Goal: Information Seeking & Learning: Learn about a topic

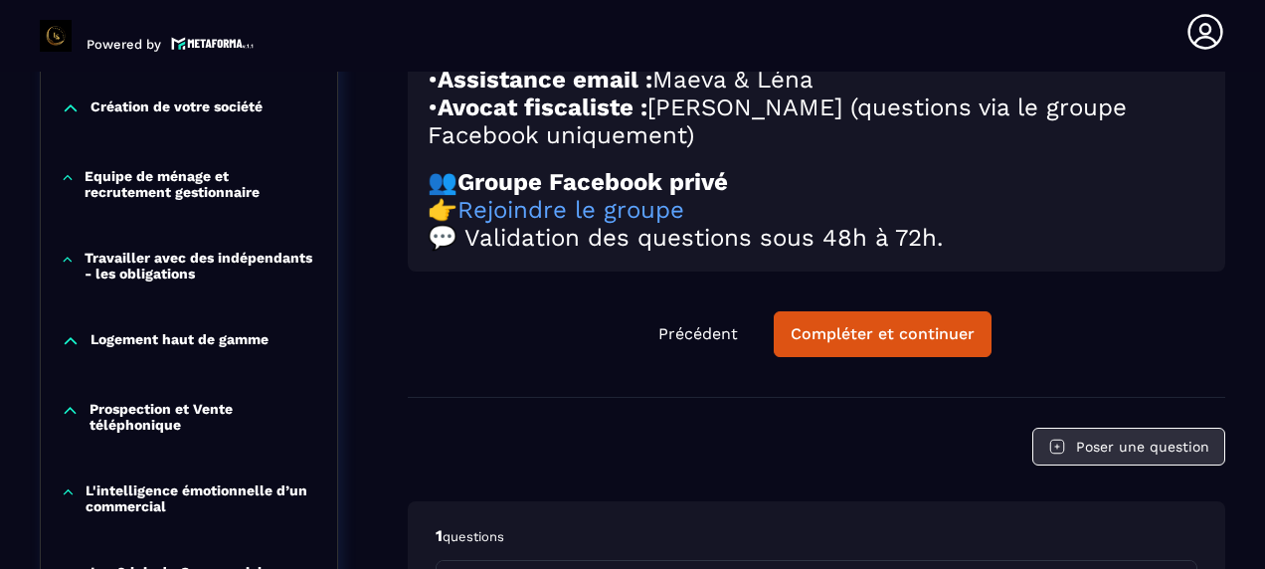
scroll to position [1201, 0]
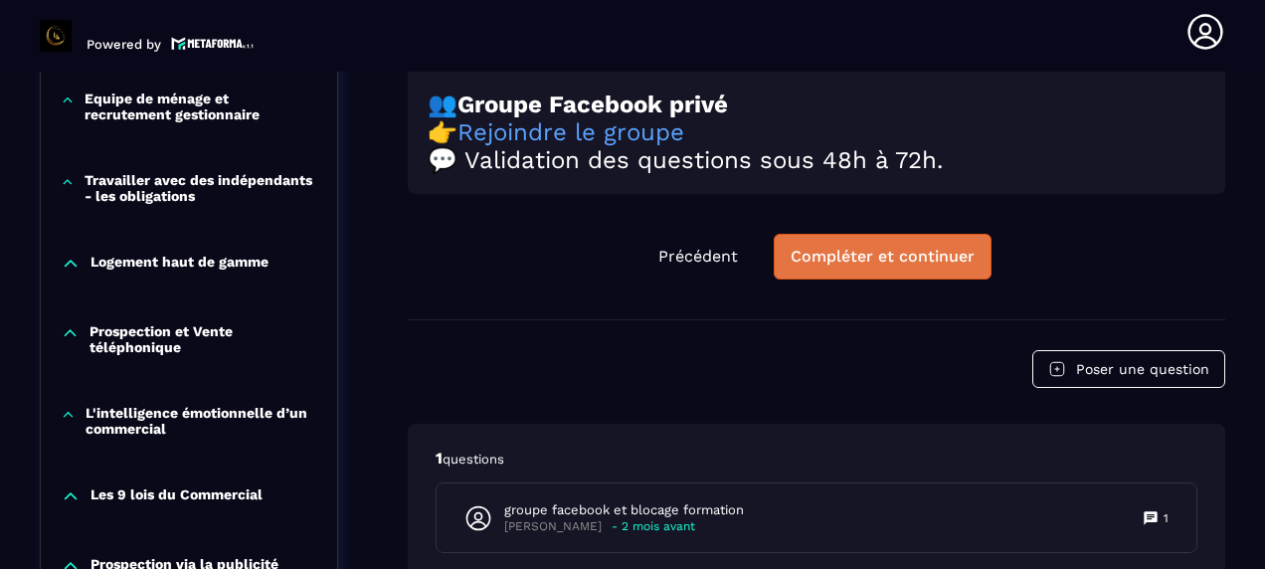
click at [825, 266] on div "Compléter et continuer" at bounding box center [882, 257] width 184 height 20
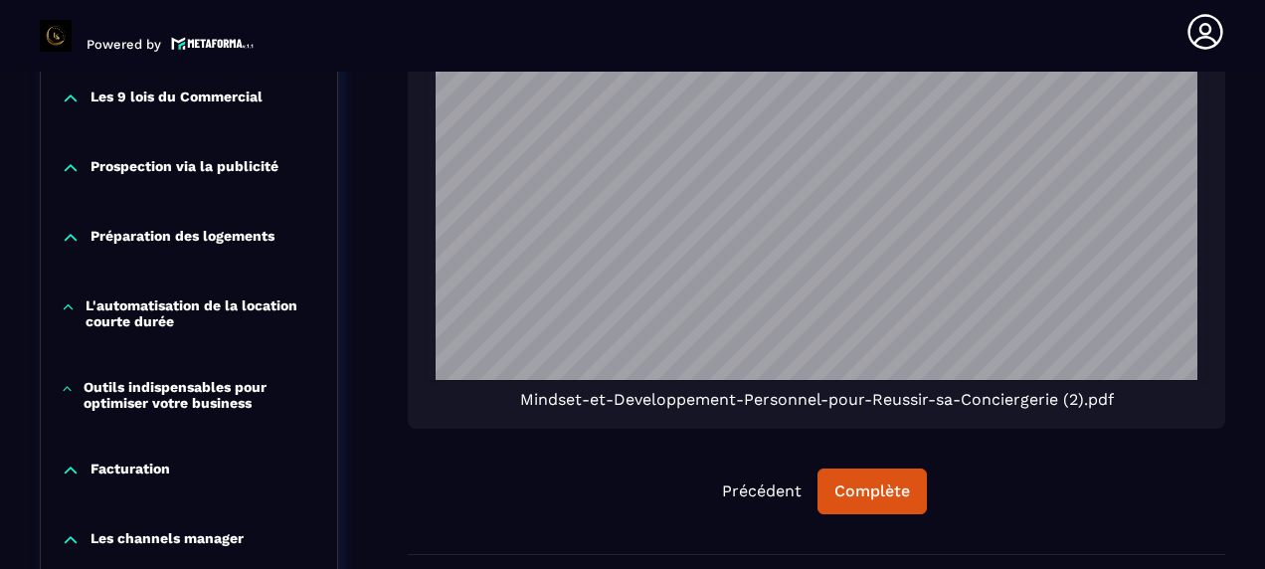
scroll to position [1798, 0]
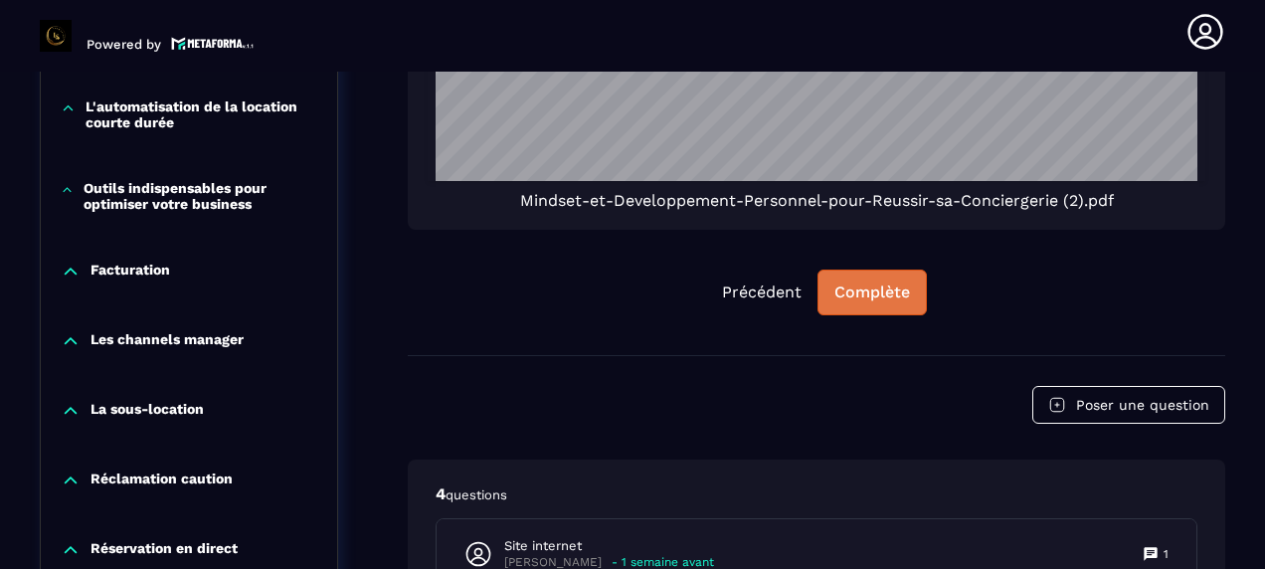
click at [879, 282] on div "Complète" at bounding box center [872, 292] width 76 height 20
click at [868, 282] on div "Continuer" at bounding box center [872, 292] width 78 height 20
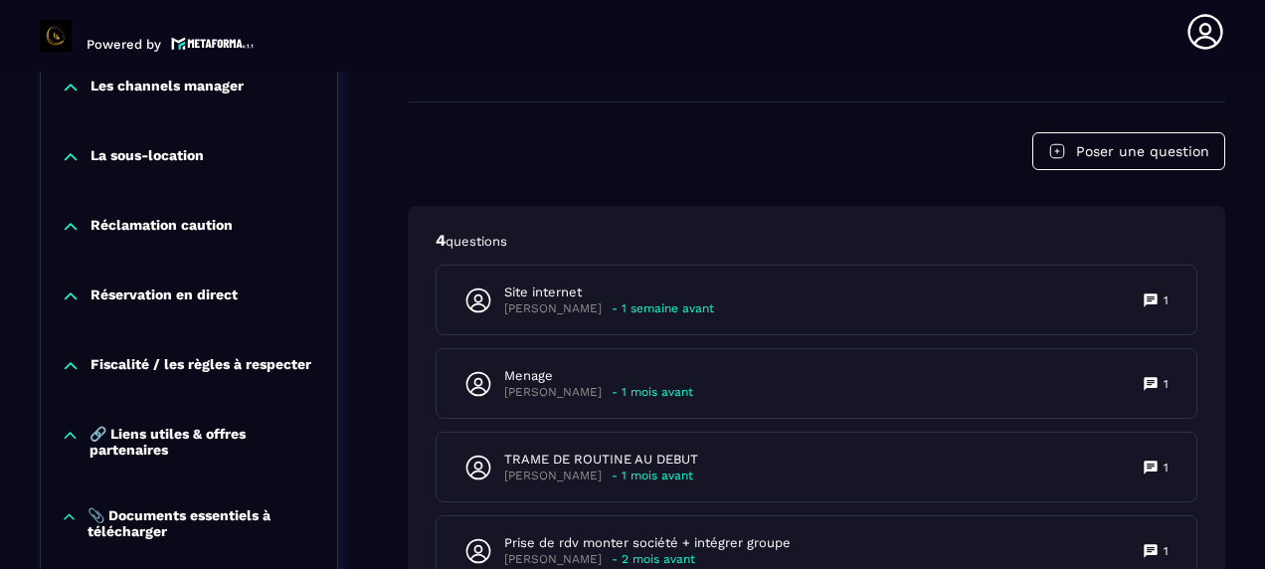
scroll to position [2151, 0]
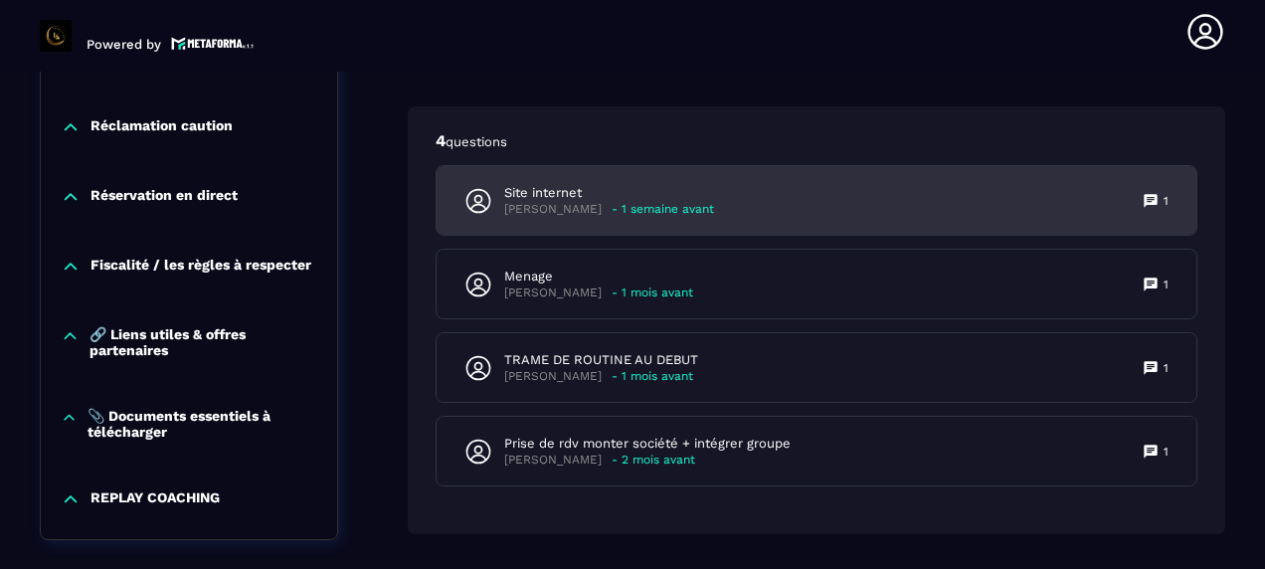
click at [1122, 181] on div "Site internet [PERSON_NAME] - 1 semaine avant 1" at bounding box center [816, 200] width 760 height 69
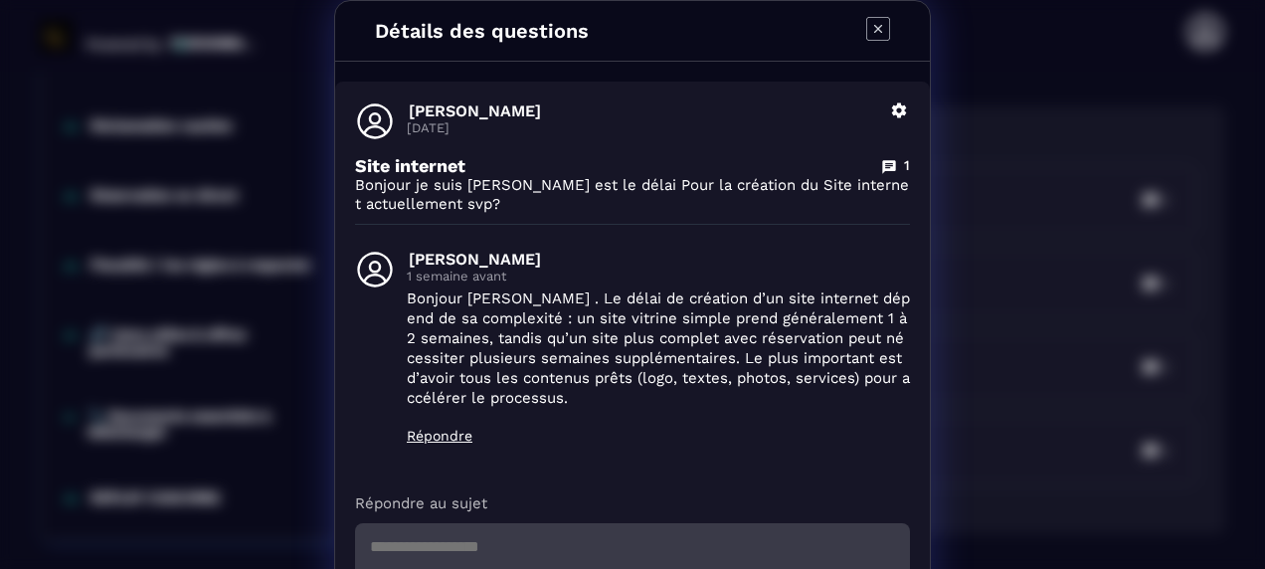
click at [874, 22] on icon "Modal window" at bounding box center [878, 29] width 24 height 24
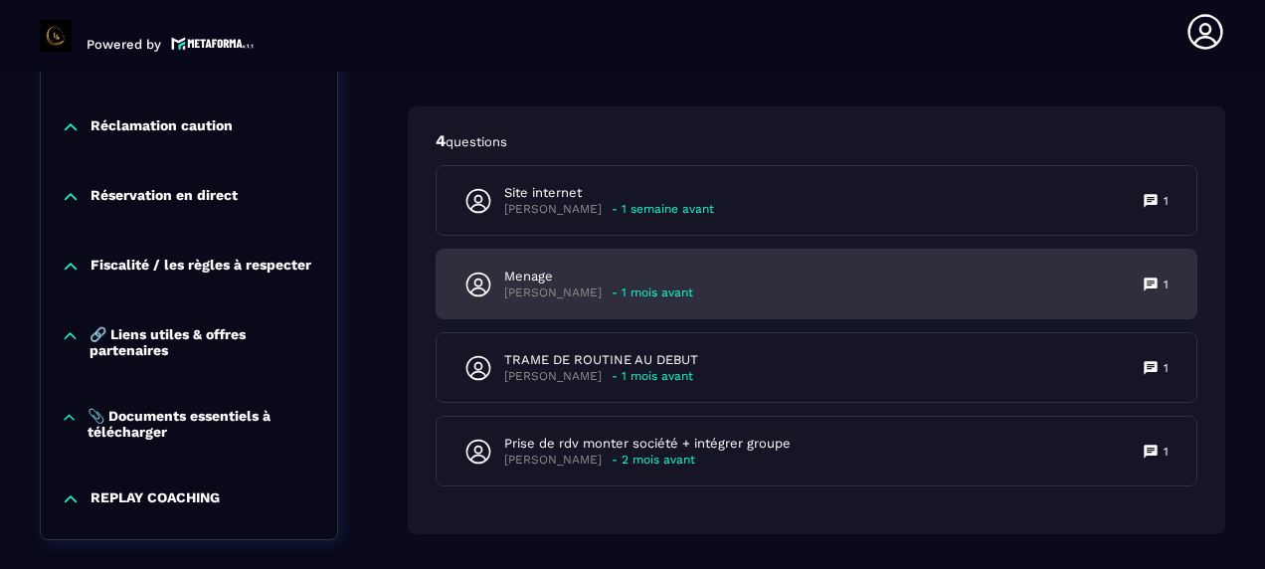
click at [1165, 276] on p "1" at bounding box center [1165, 284] width 5 height 16
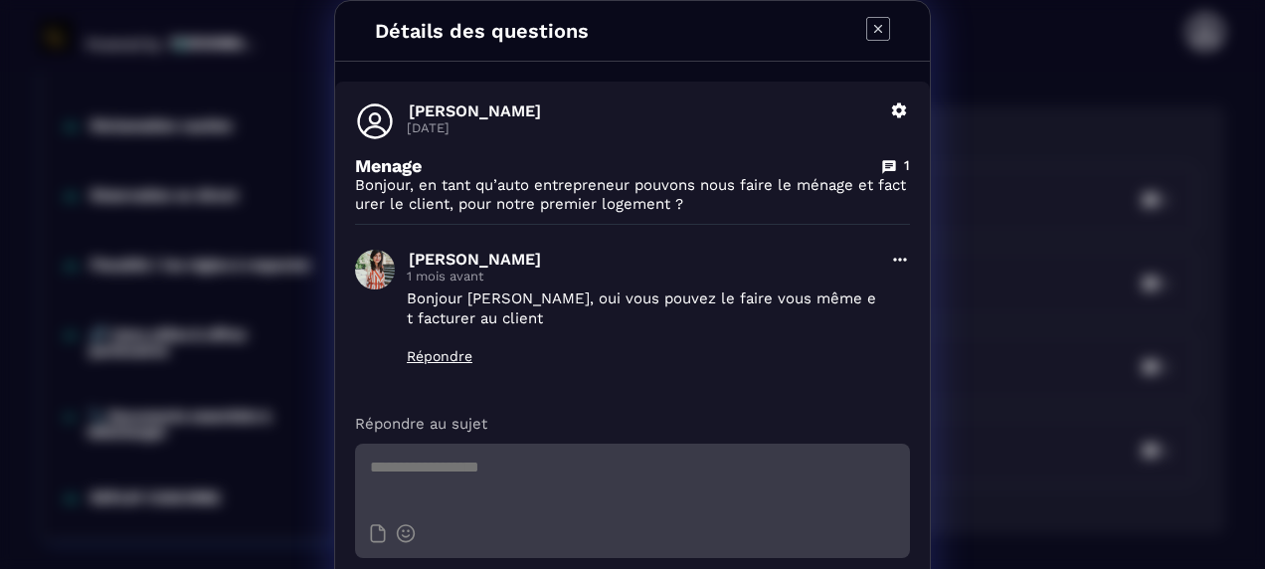
click at [875, 21] on icon "Modal window" at bounding box center [878, 29] width 24 height 24
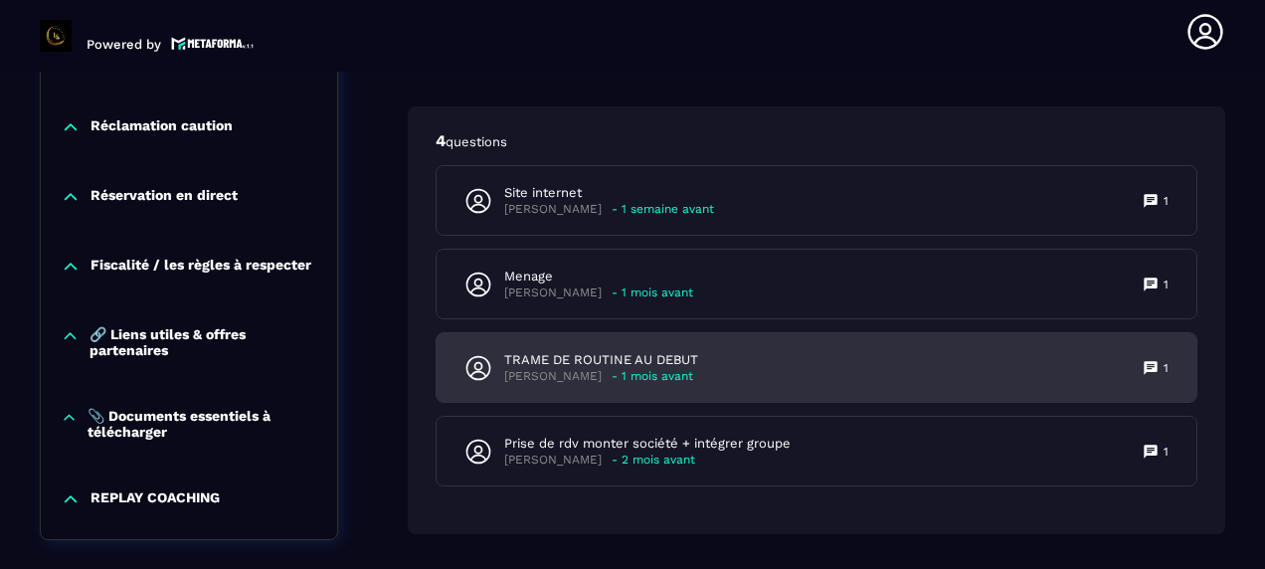
click at [1152, 361] on icon at bounding box center [1149, 367] width 13 height 13
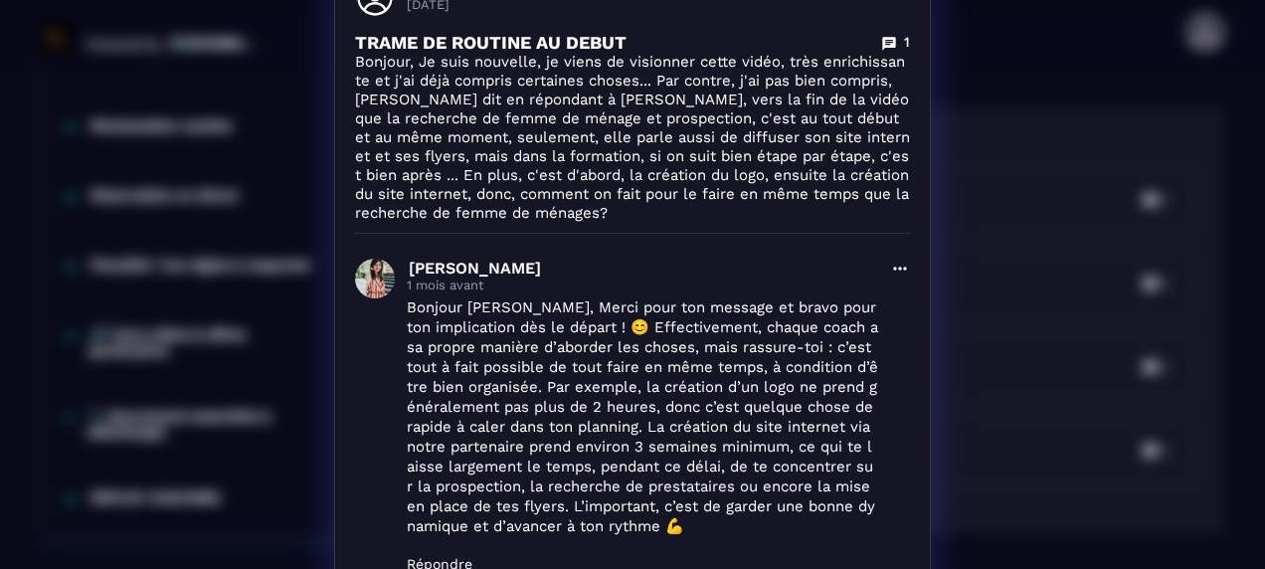
scroll to position [0, 0]
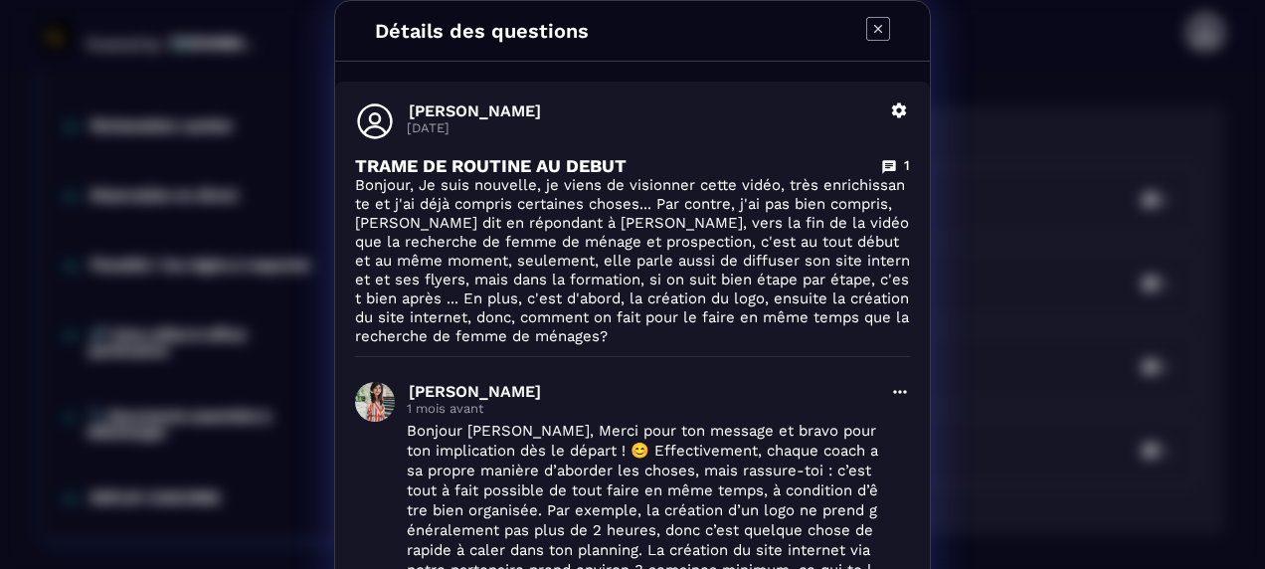
click at [867, 28] on icon "Modal window" at bounding box center [878, 29] width 24 height 24
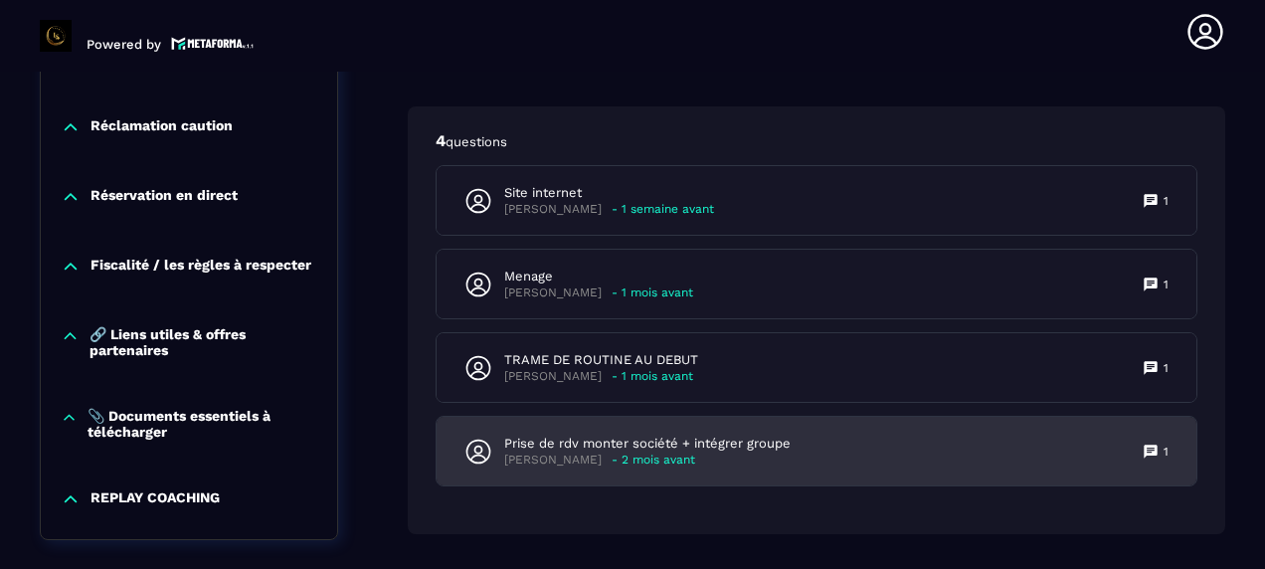
click at [1153, 443] on icon at bounding box center [1150, 451] width 16 height 16
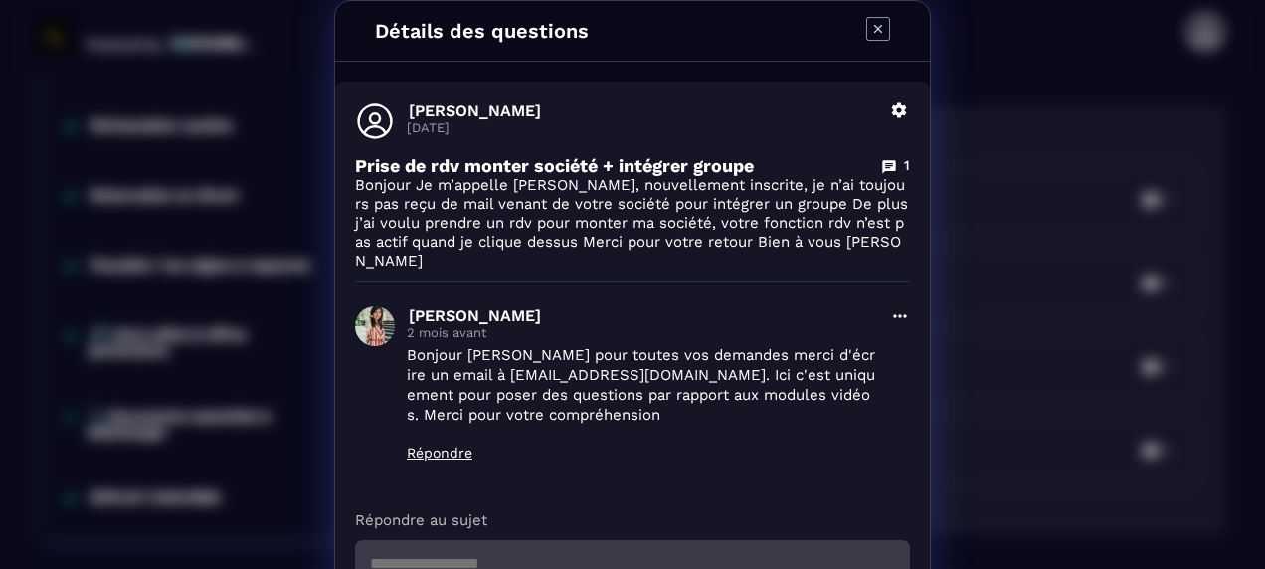
click at [873, 22] on icon "Modal window" at bounding box center [878, 29] width 24 height 24
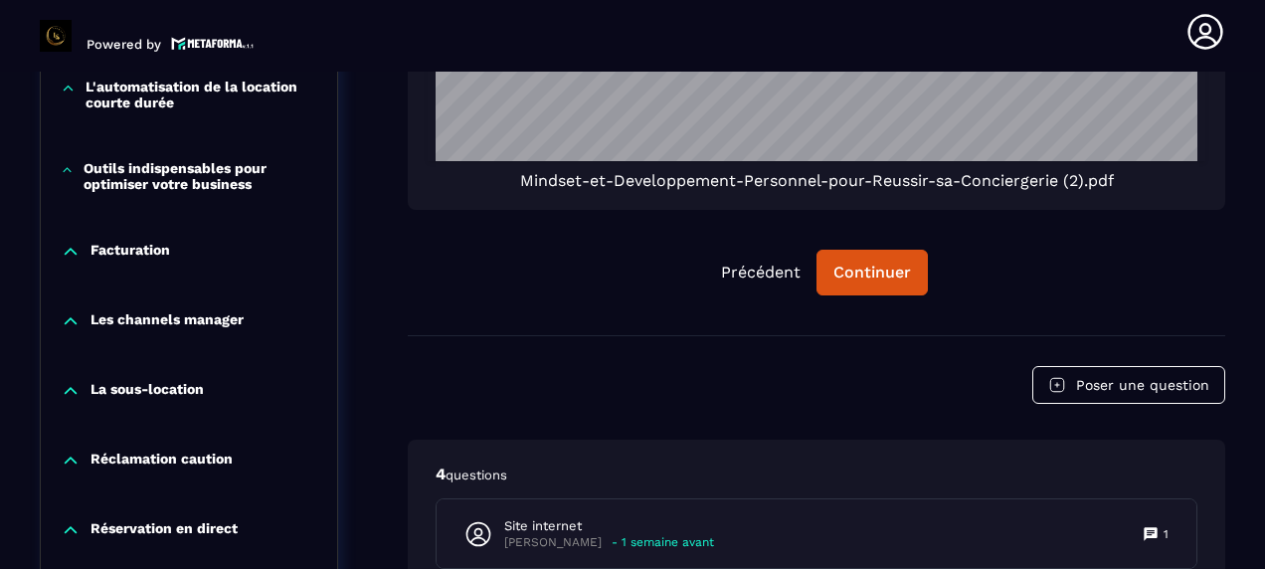
scroll to position [1753, 0]
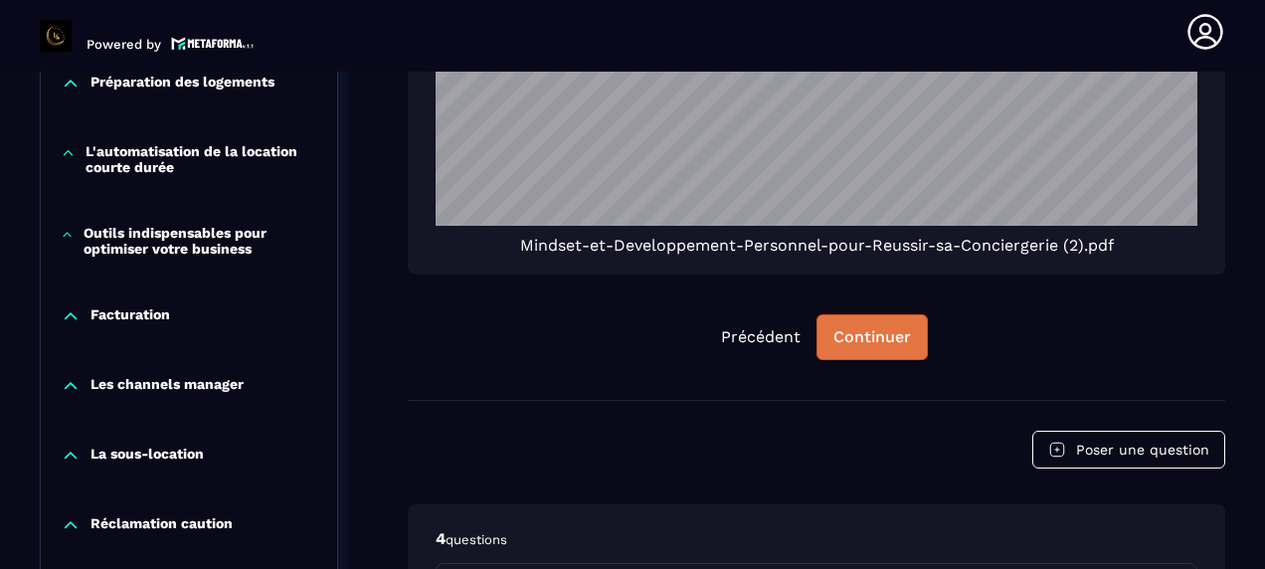
click at [867, 314] on button "Continuer" at bounding box center [871, 337] width 111 height 46
click at [871, 327] on div "Continuer" at bounding box center [872, 337] width 78 height 20
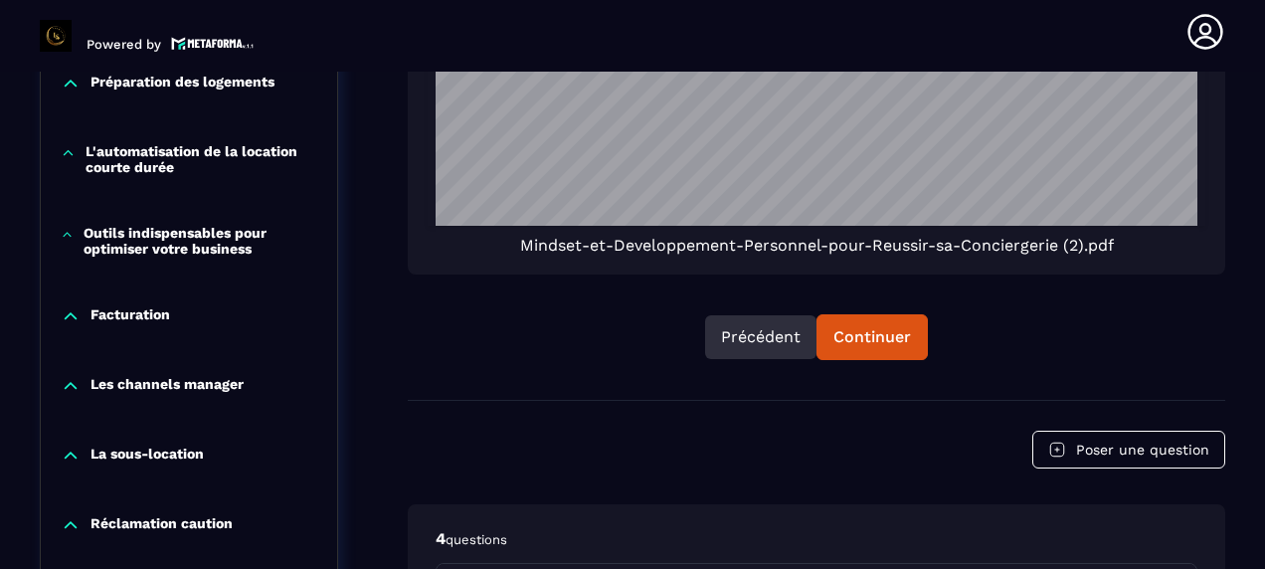
click at [733, 315] on button "Précédent" at bounding box center [760, 337] width 111 height 44
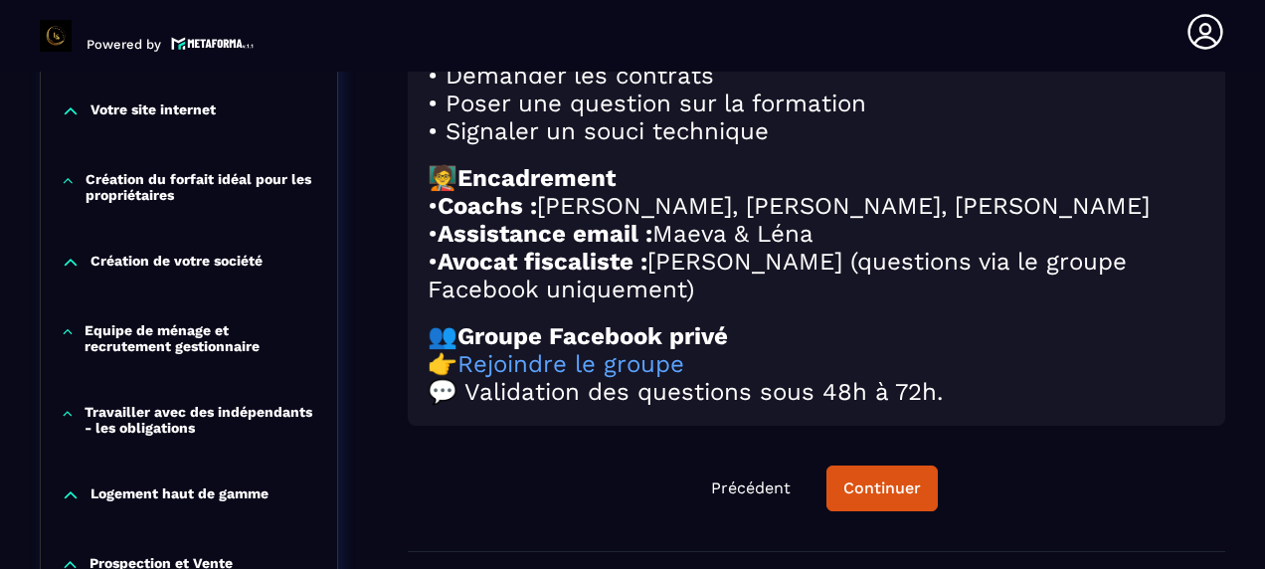
scroll to position [1002, 0]
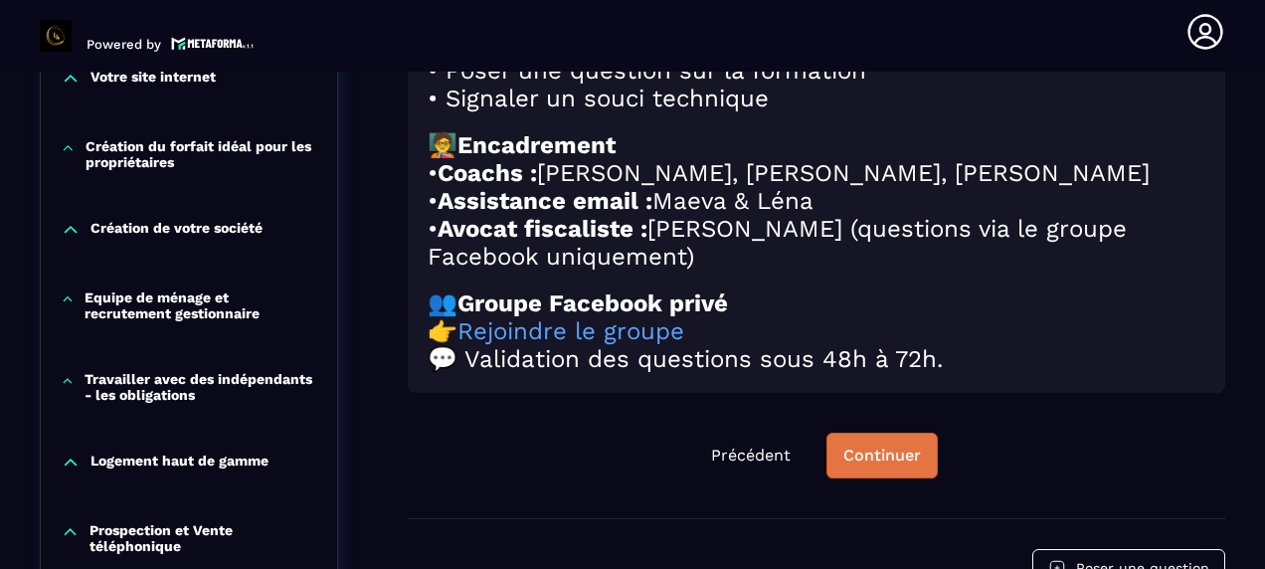
click at [869, 465] on div "Continuer" at bounding box center [882, 455] width 78 height 20
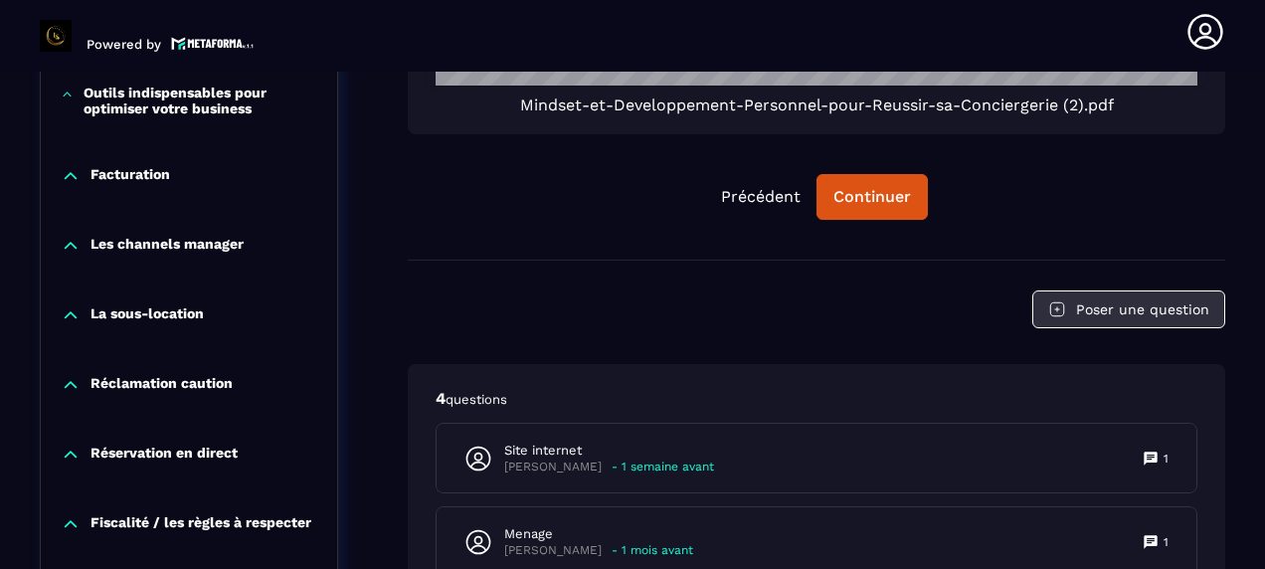
scroll to position [1897, 0]
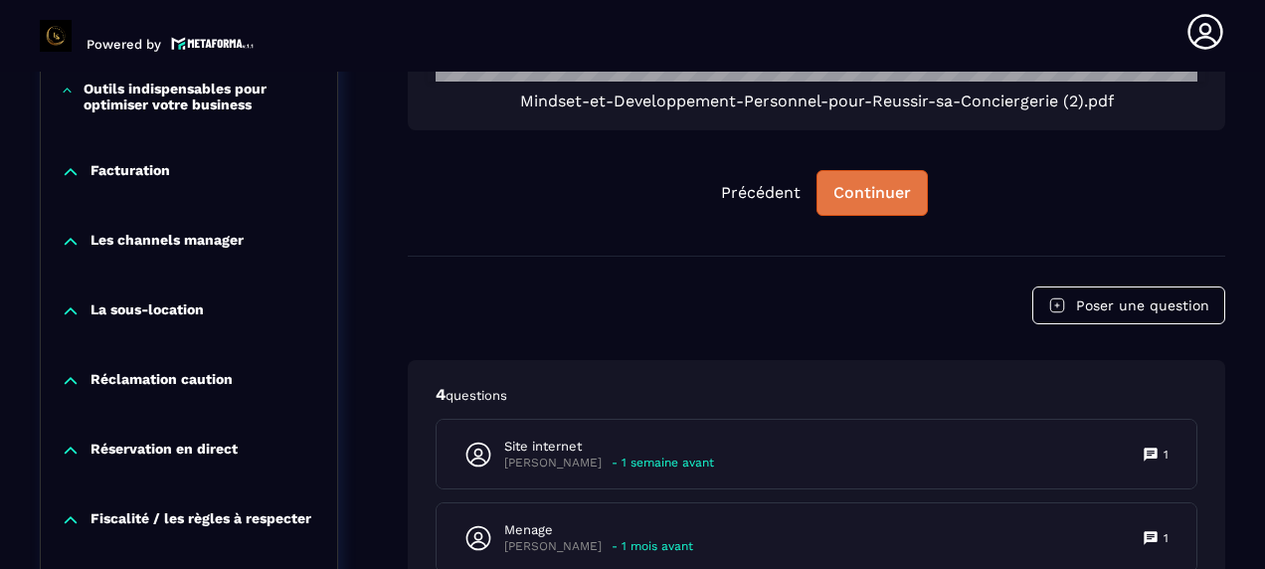
click at [899, 183] on div "Continuer" at bounding box center [872, 193] width 78 height 20
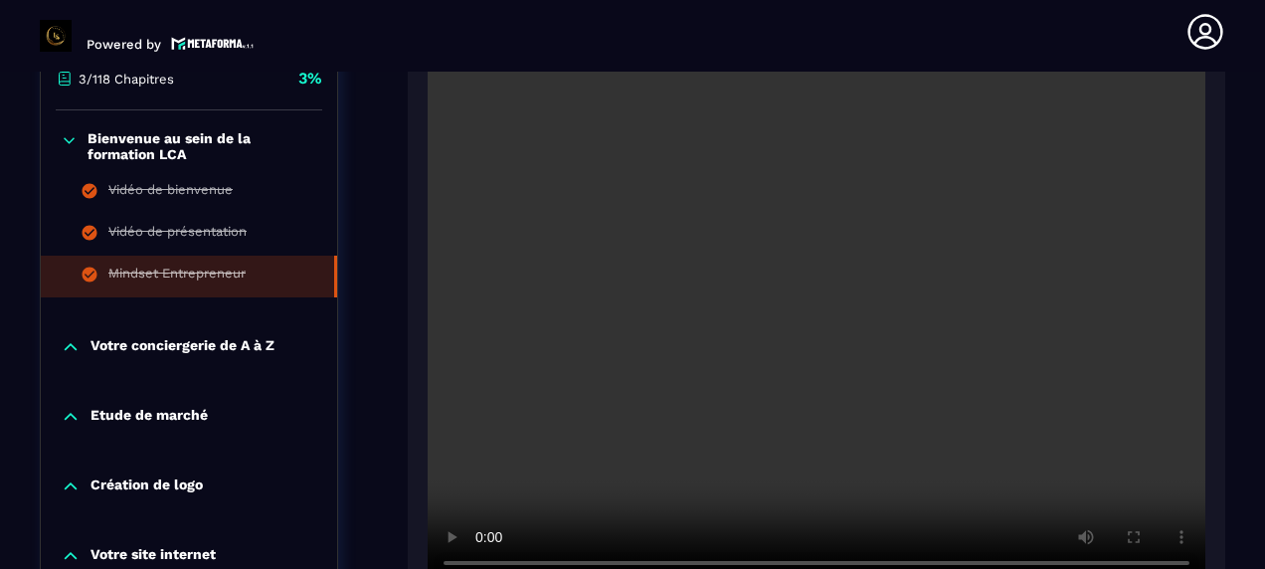
scroll to position [604, 0]
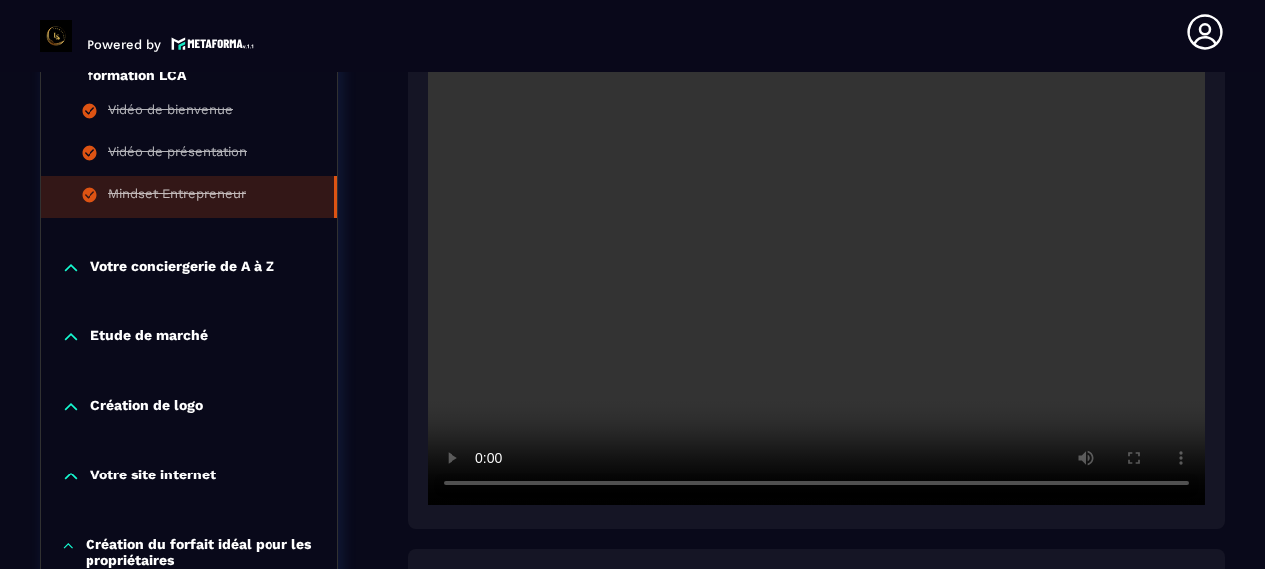
click at [219, 268] on p "Votre conciergerie de A à Z" at bounding box center [182, 268] width 184 height 20
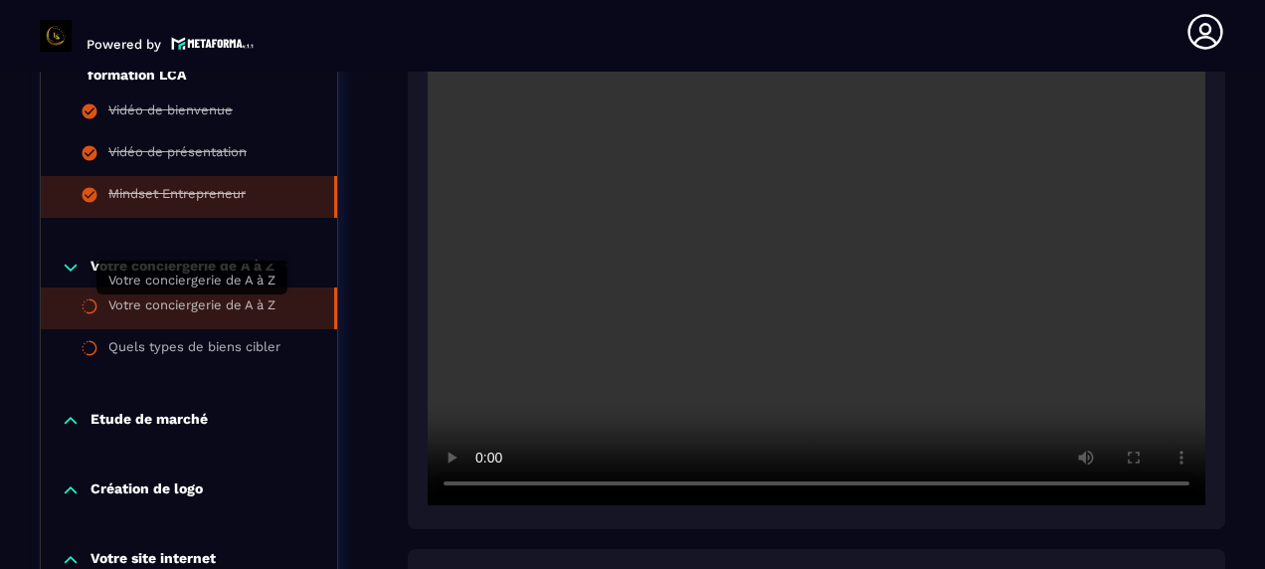
click at [241, 313] on div "Votre conciergerie de A à Z" at bounding box center [191, 308] width 167 height 22
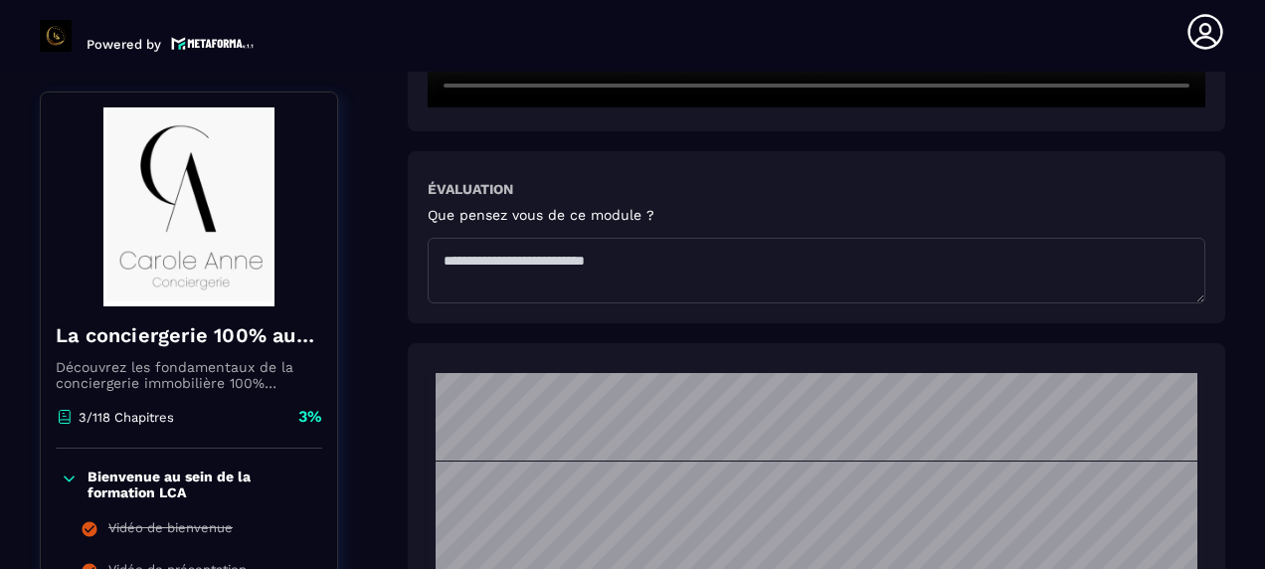
scroll to position [994, 0]
click at [569, 251] on textarea at bounding box center [816, 271] width 777 height 66
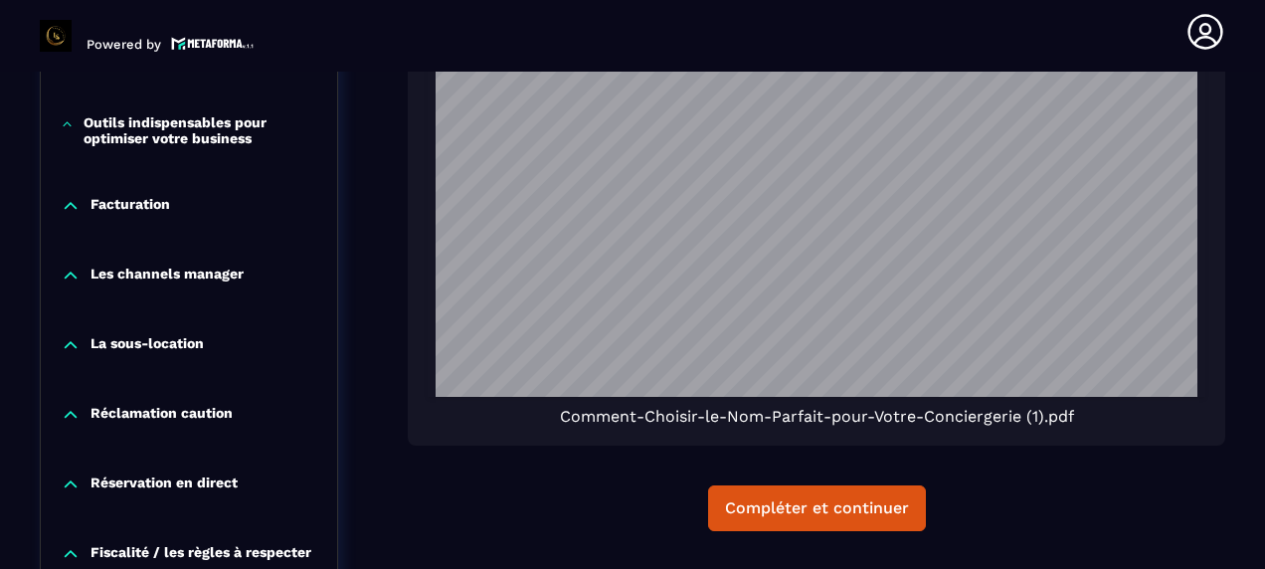
scroll to position [2792, 0]
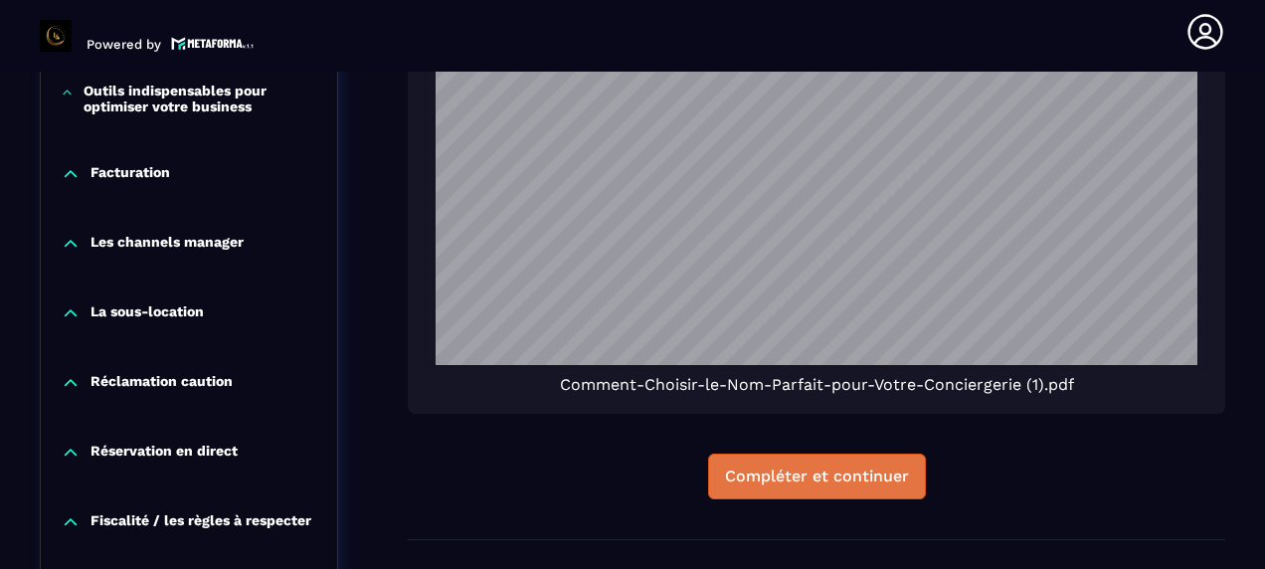
type textarea "**********"
click at [823, 475] on div "Compléter et continuer" at bounding box center [817, 476] width 184 height 20
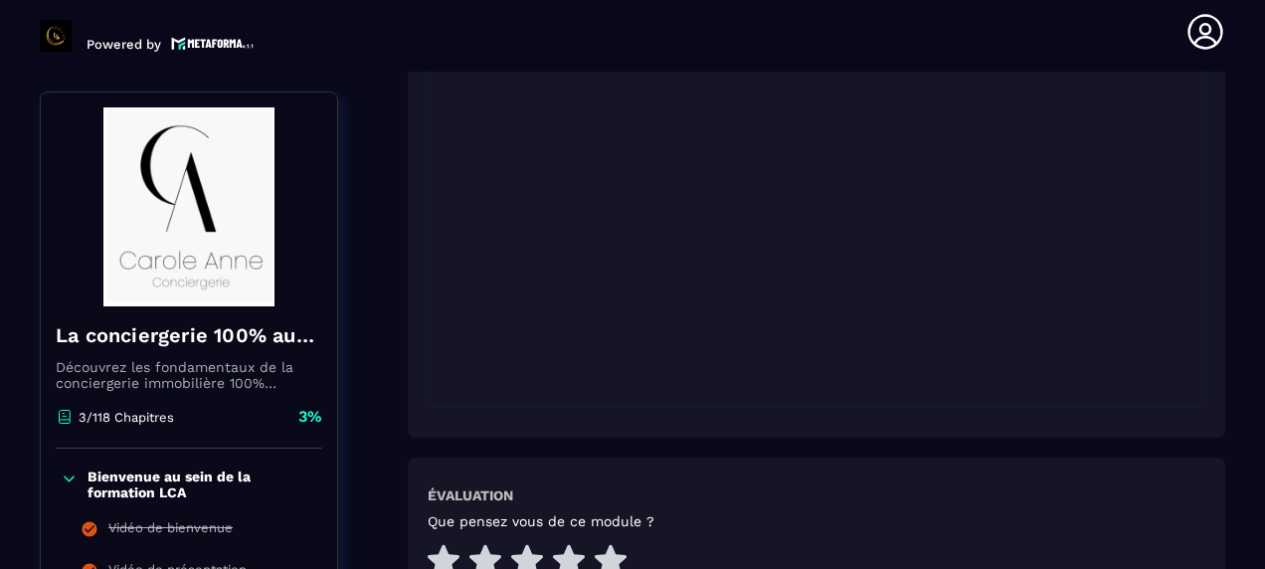
scroll to position [704, 0]
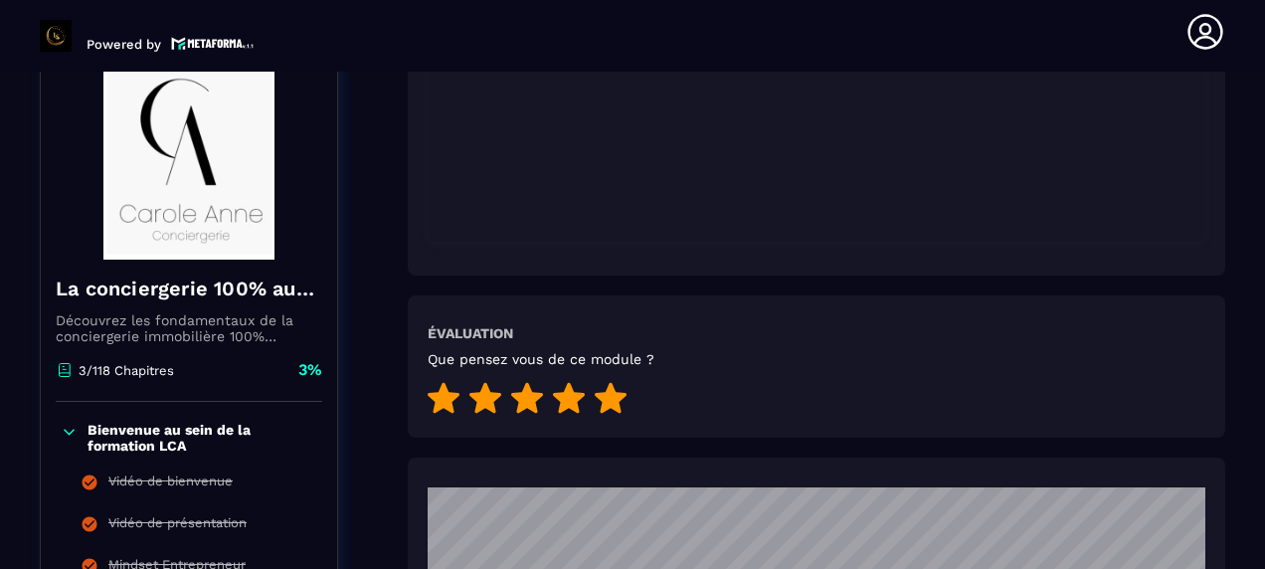
click at [622, 394] on icon at bounding box center [611, 398] width 32 height 31
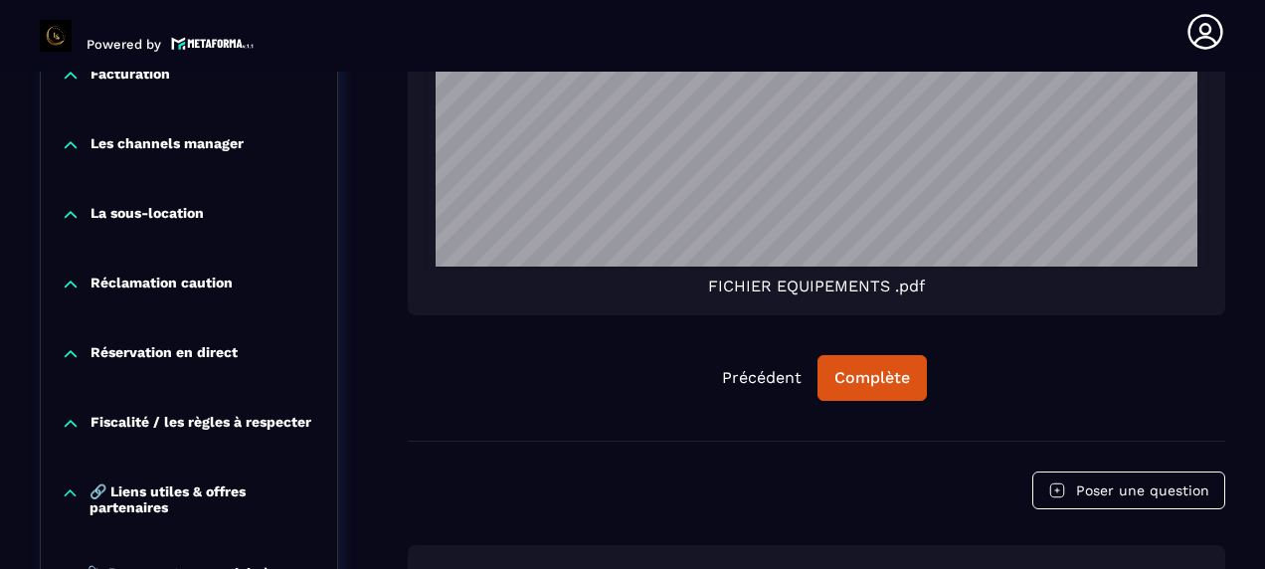
scroll to position [2593, 0]
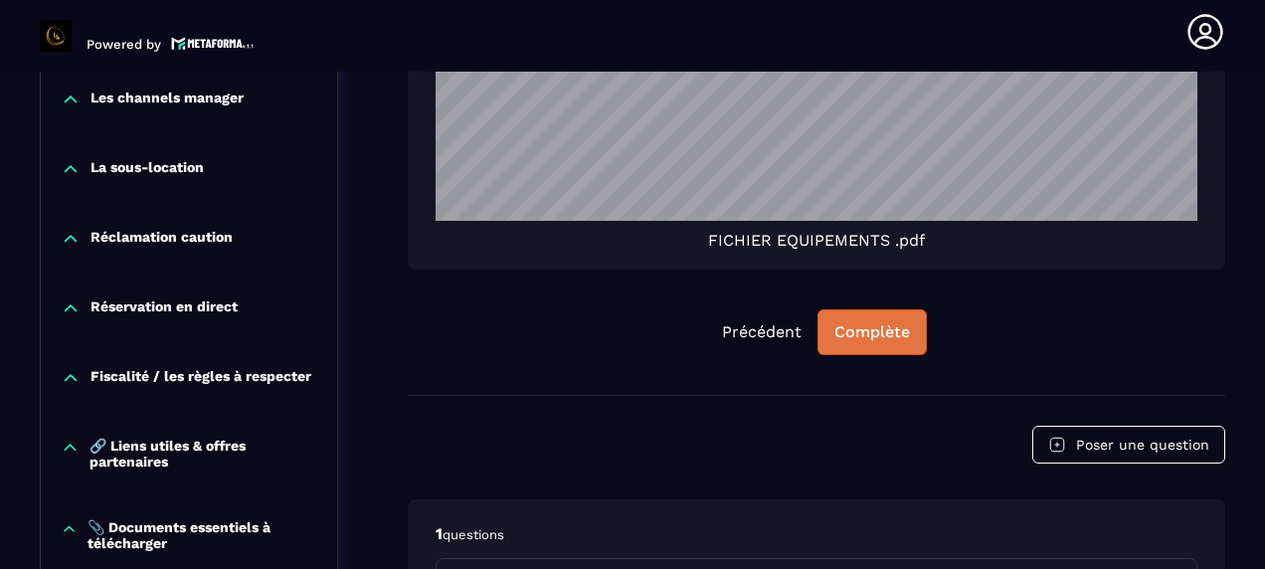
click at [852, 346] on button "Complète" at bounding box center [871, 332] width 109 height 46
click at [864, 322] on div "Continuer" at bounding box center [872, 332] width 78 height 20
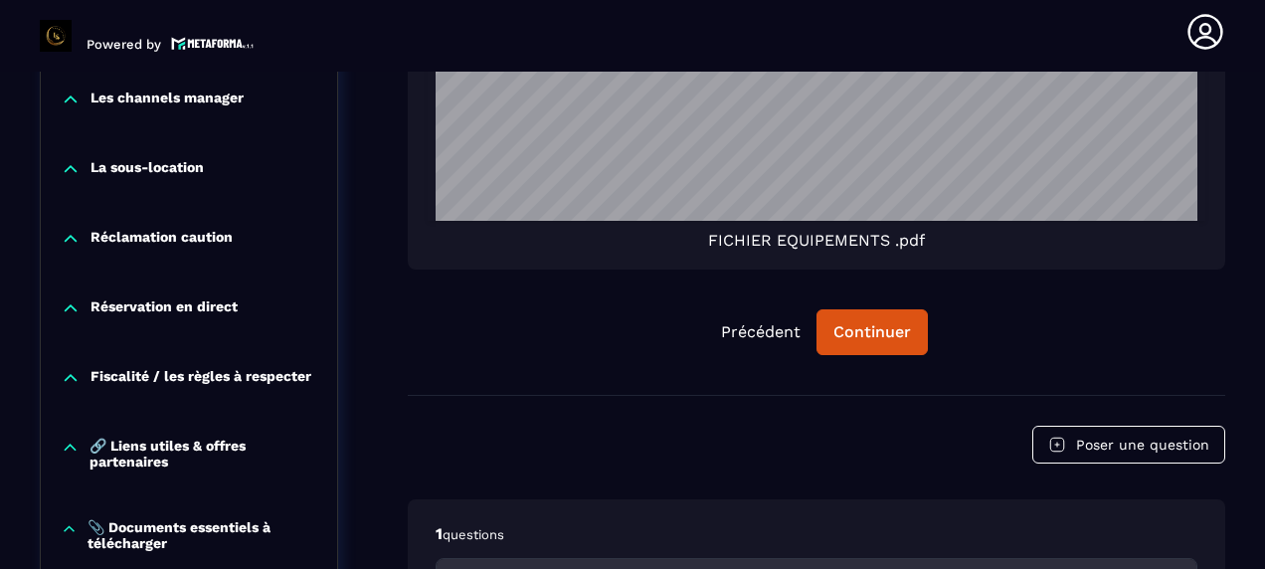
scroll to position [2792, 0]
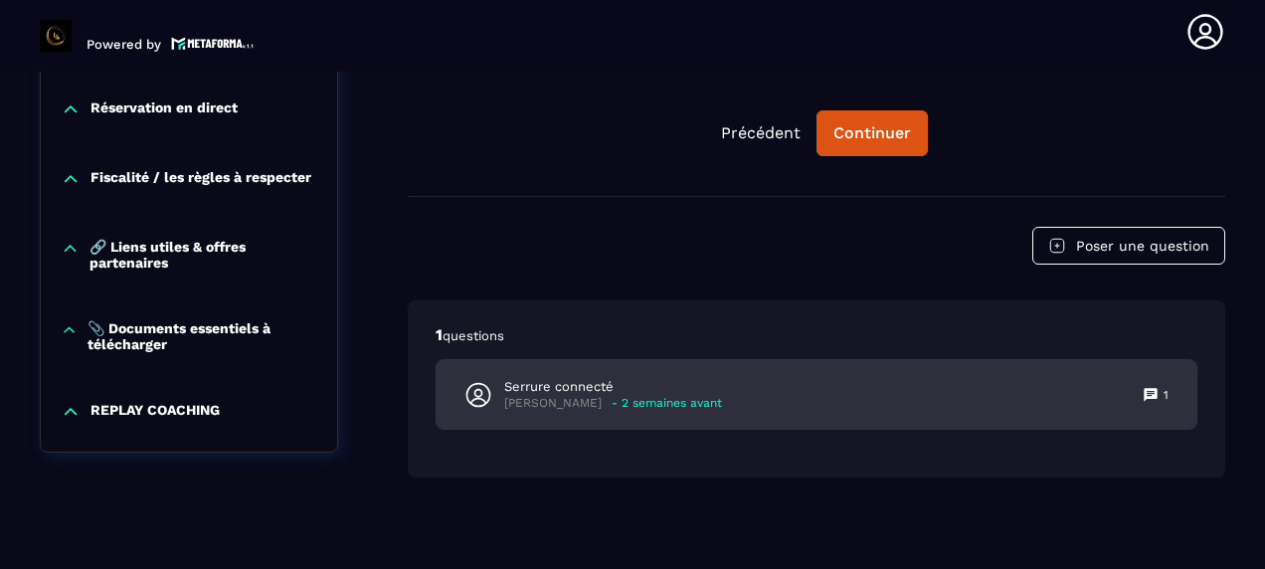
click at [676, 389] on p "Serrure connecté" at bounding box center [613, 387] width 218 height 18
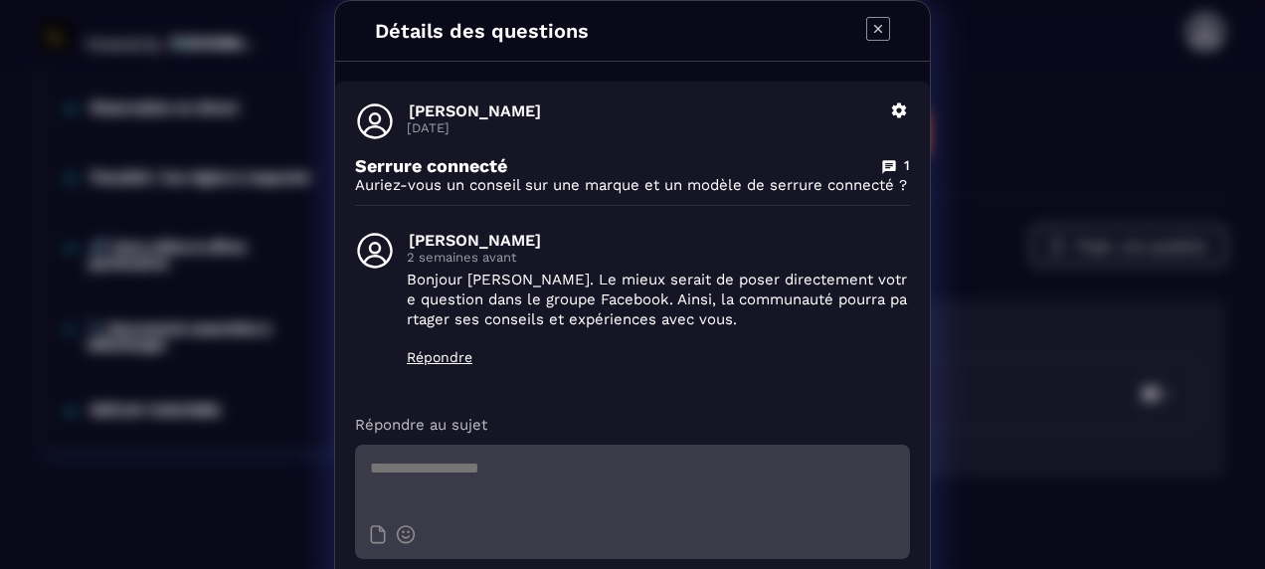
click at [874, 32] on icon "Modal window" at bounding box center [878, 29] width 8 height 8
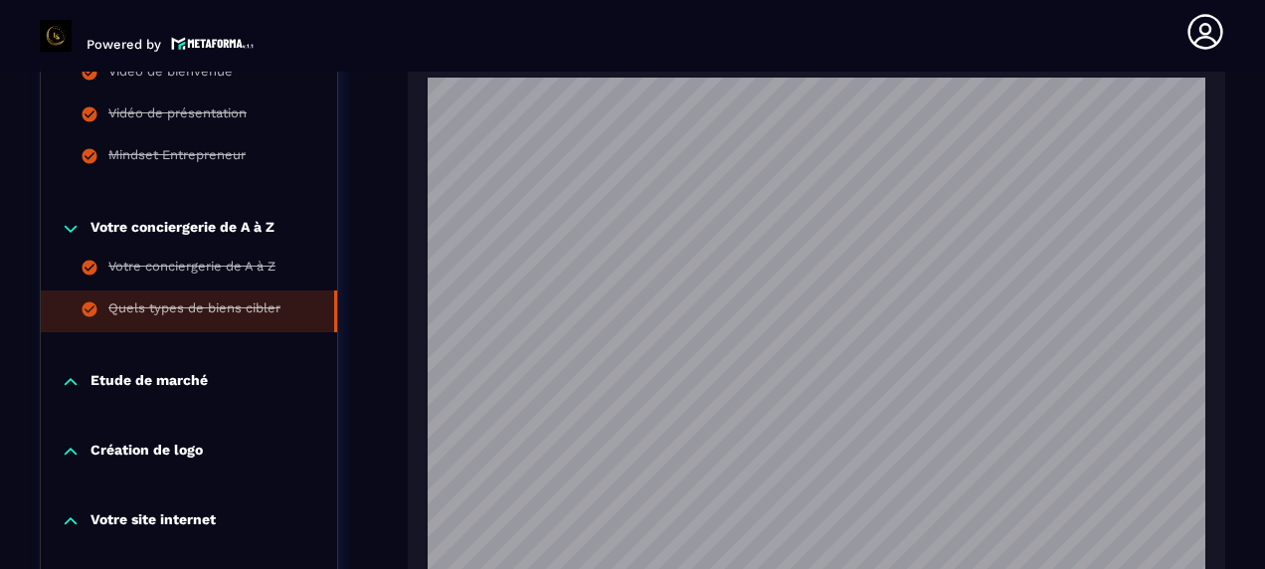
scroll to position [1102, 0]
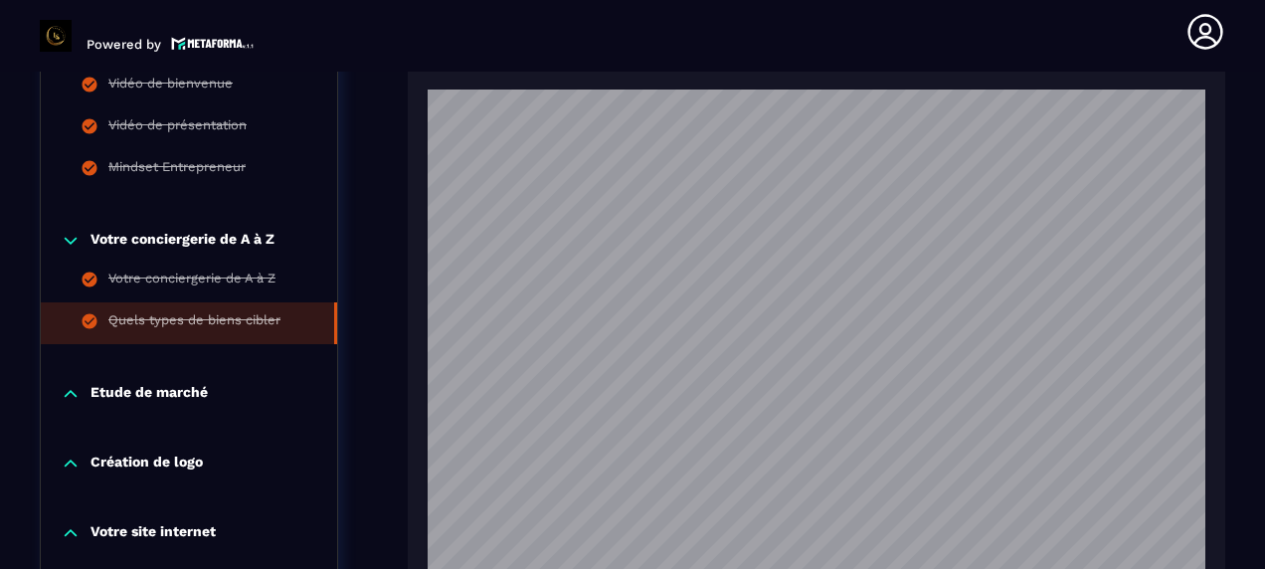
click at [186, 377] on div "Etude de marché" at bounding box center [189, 399] width 296 height 70
click at [72, 387] on icon at bounding box center [71, 394] width 20 height 20
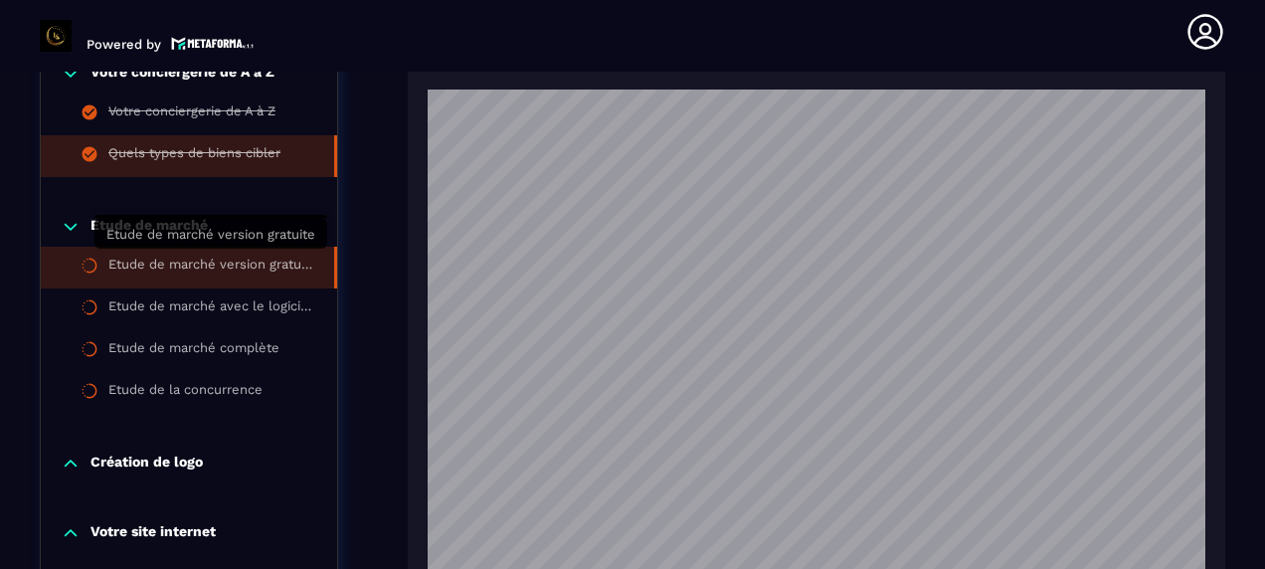
click at [267, 266] on div "Etude de marché version gratuite" at bounding box center [211, 268] width 206 height 22
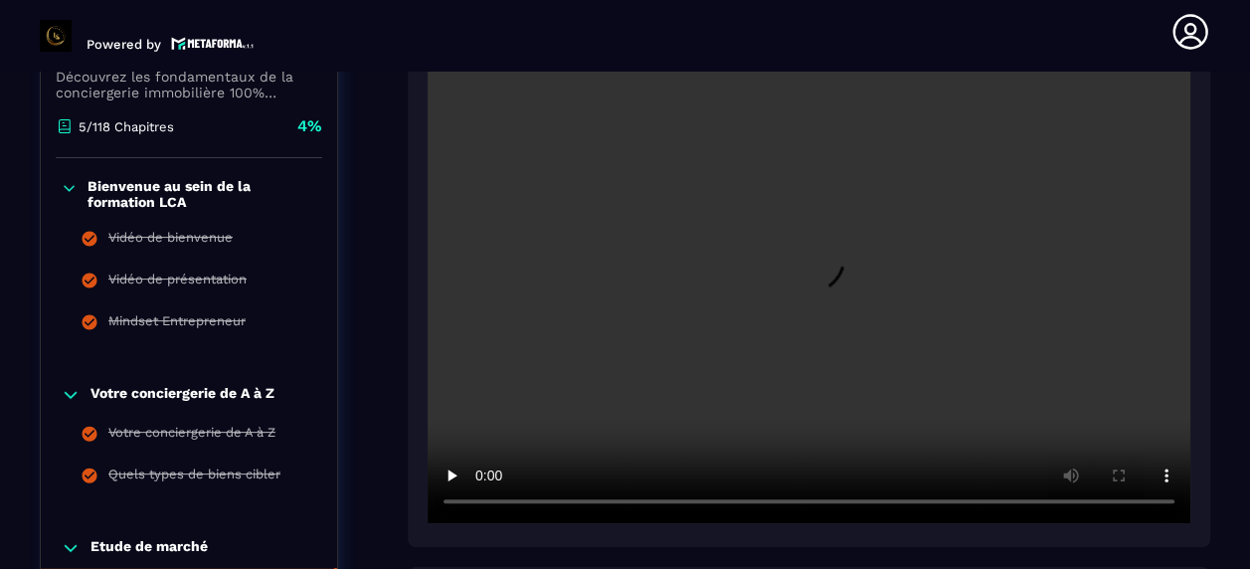
scroll to position [505, 0]
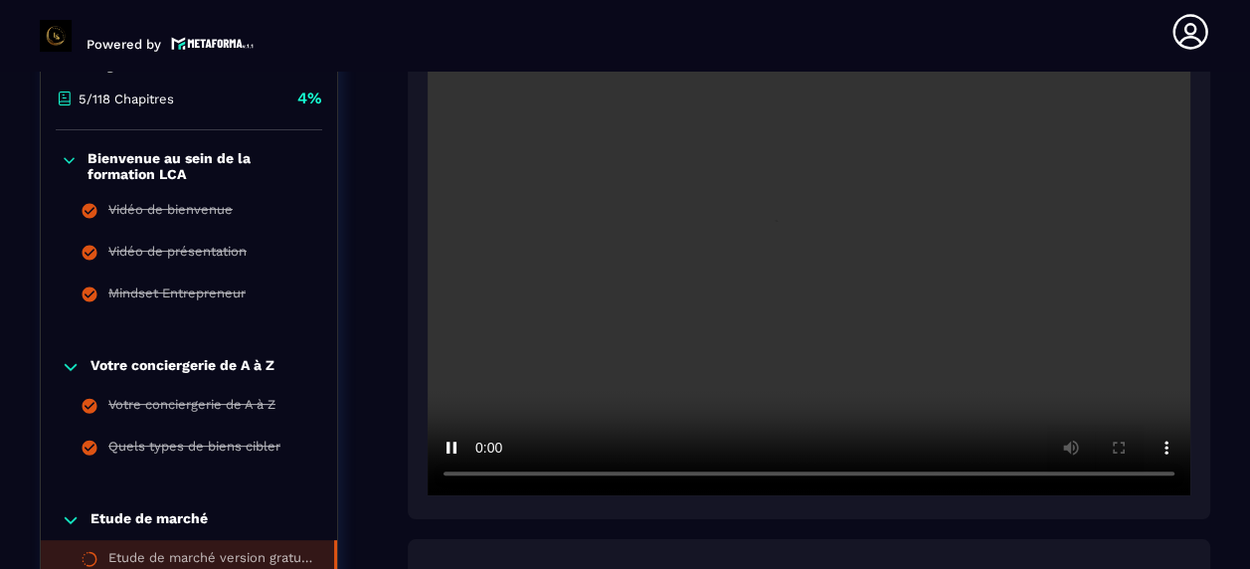
click at [651, 497] on div at bounding box center [809, 238] width 802 height 562
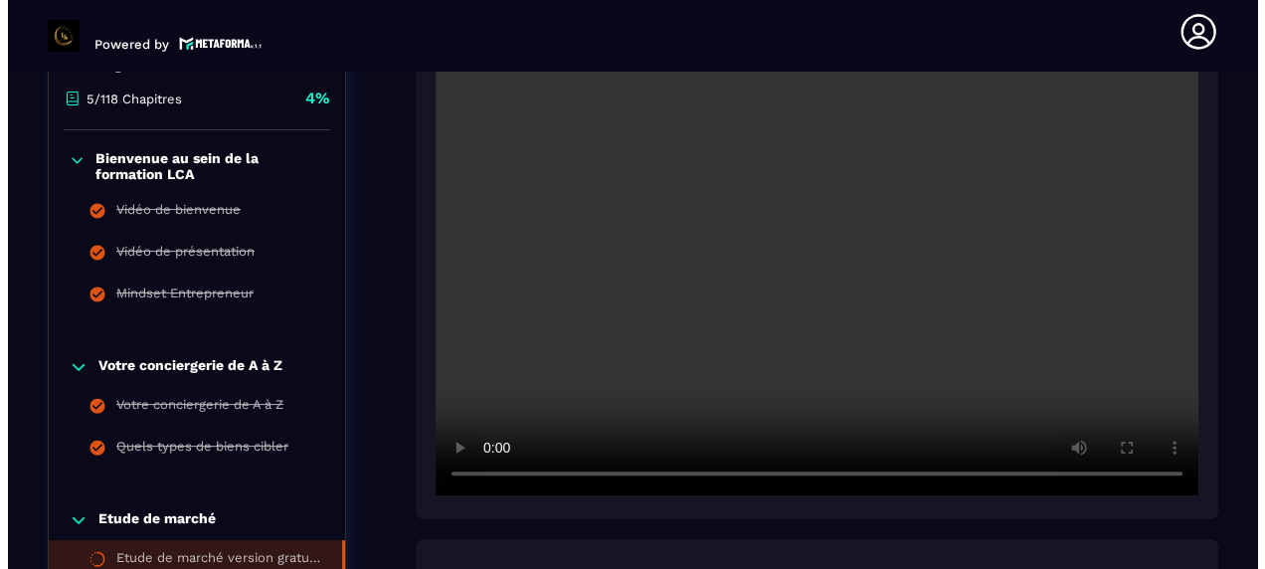
scroll to position [903, 0]
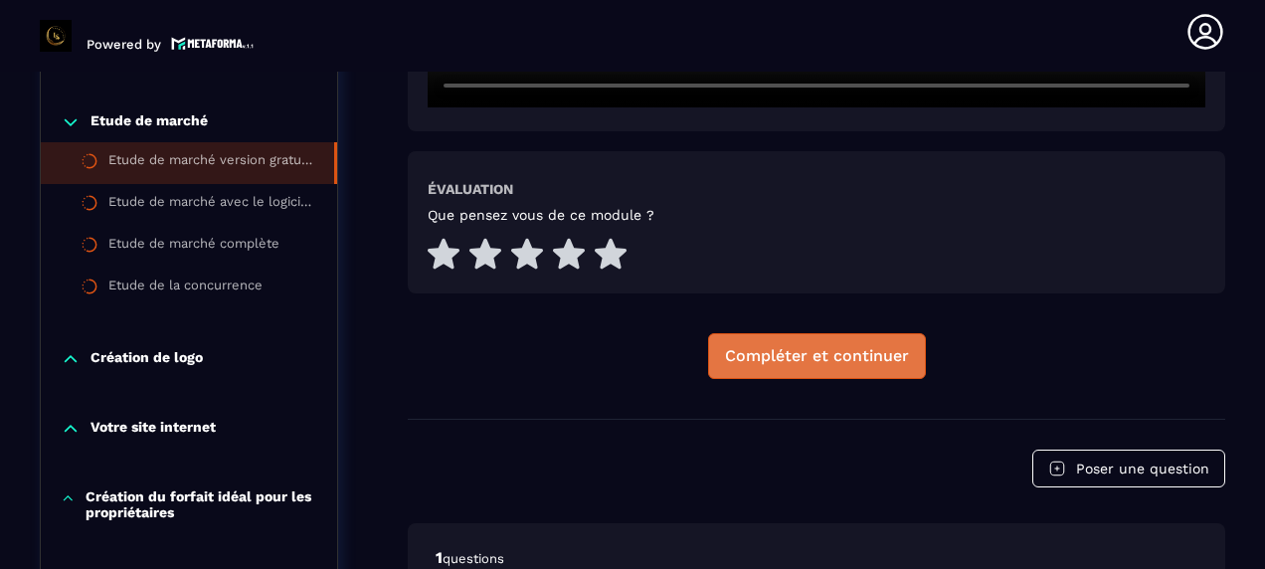
click at [795, 362] on div "Compléter et continuer" at bounding box center [817, 356] width 184 height 20
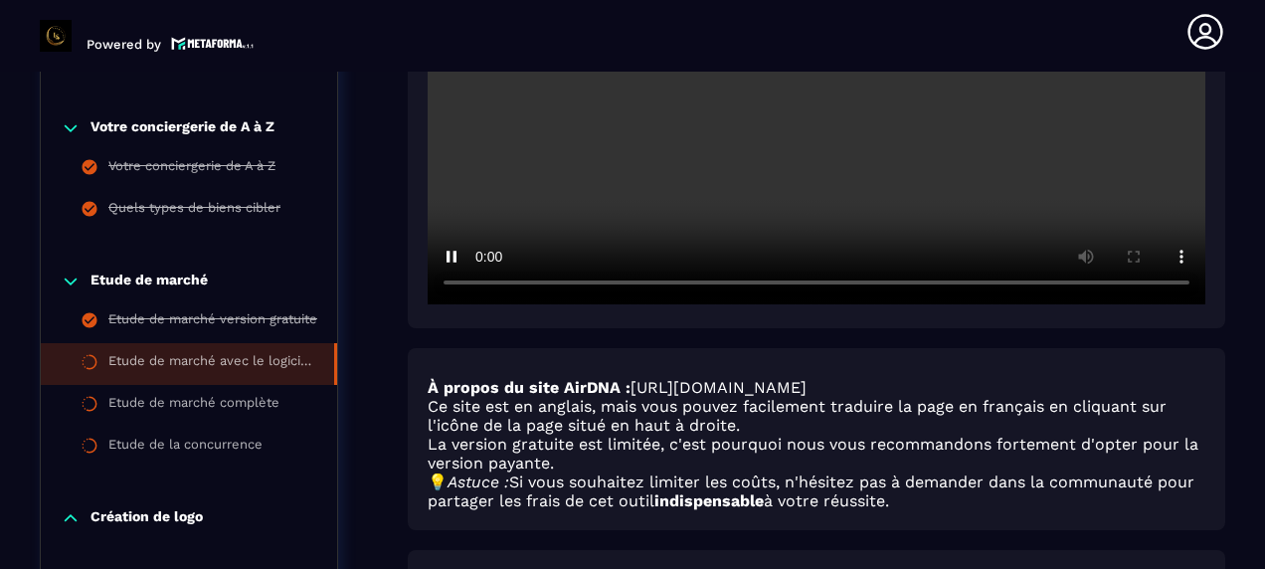
scroll to position [1102, 0]
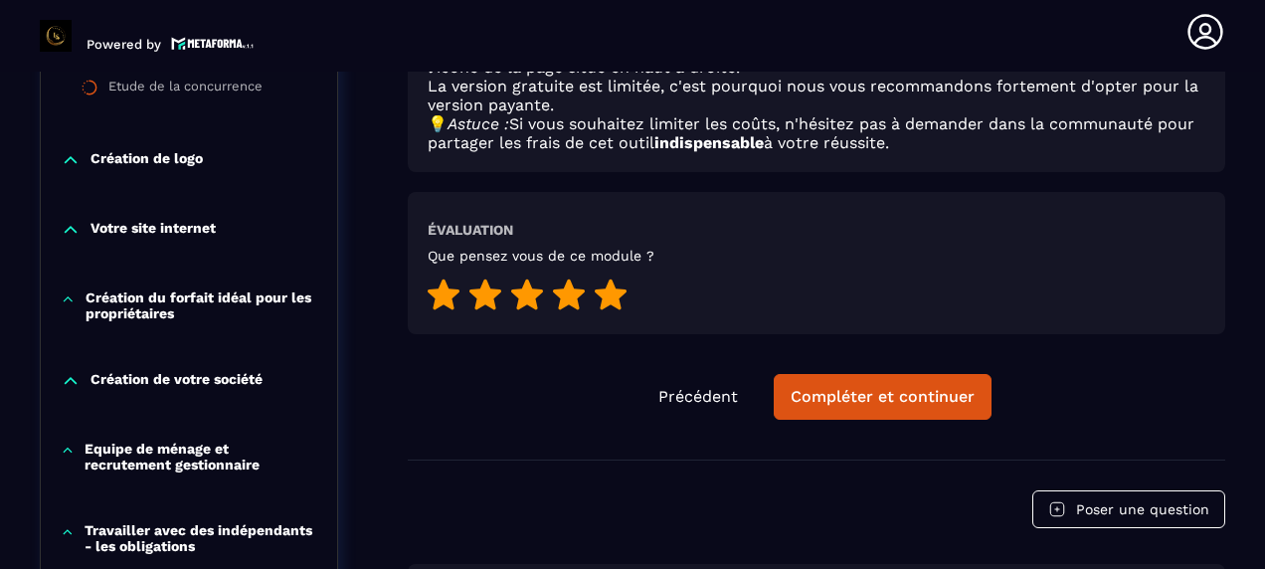
click at [603, 306] on icon at bounding box center [611, 294] width 32 height 31
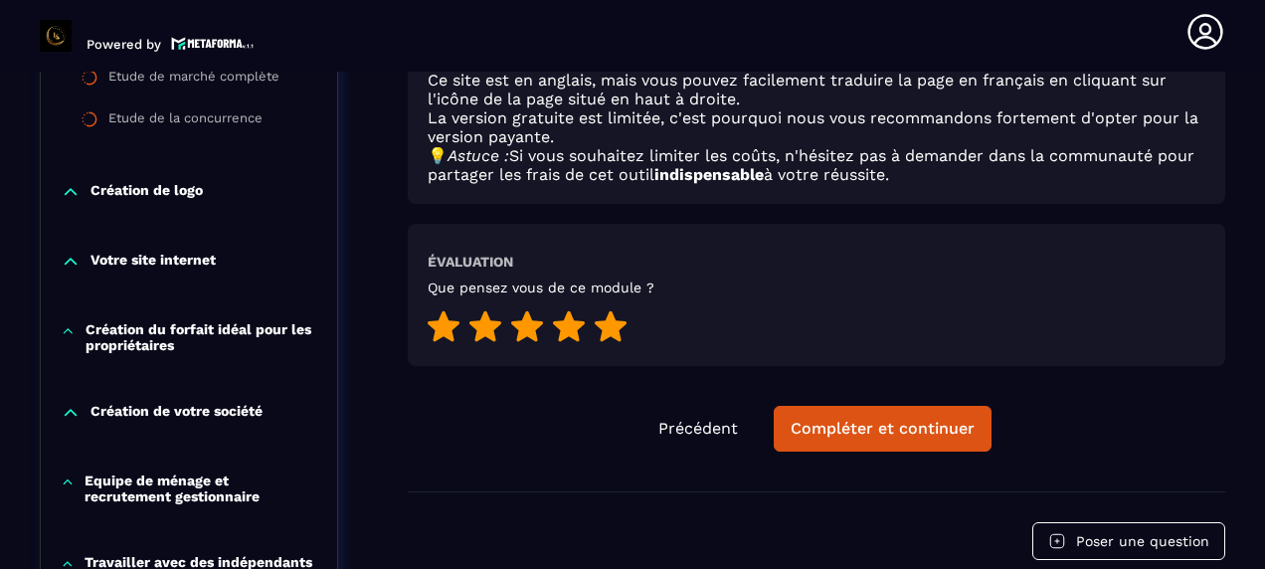
scroll to position [1201, 0]
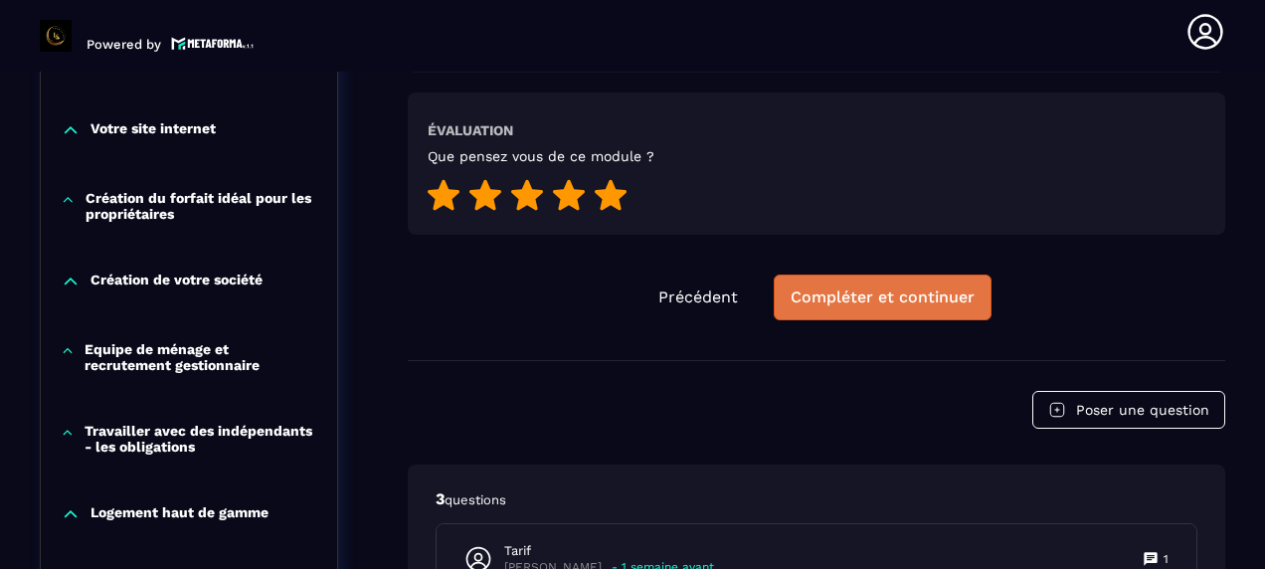
click at [810, 312] on button "Compléter et continuer" at bounding box center [883, 297] width 218 height 46
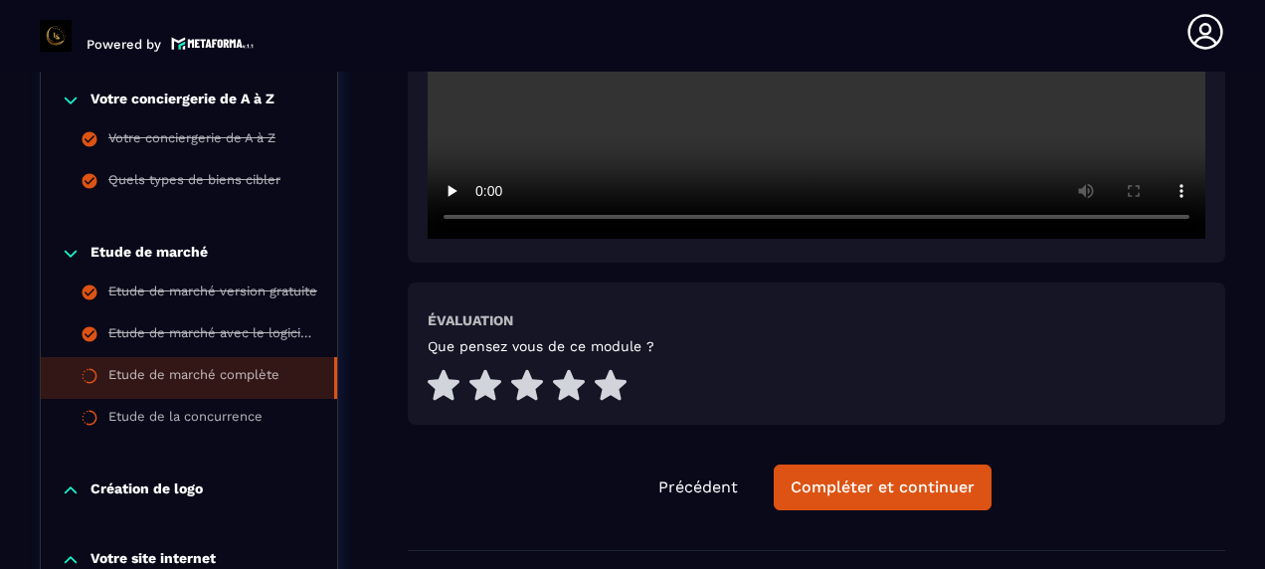
scroll to position [803, 0]
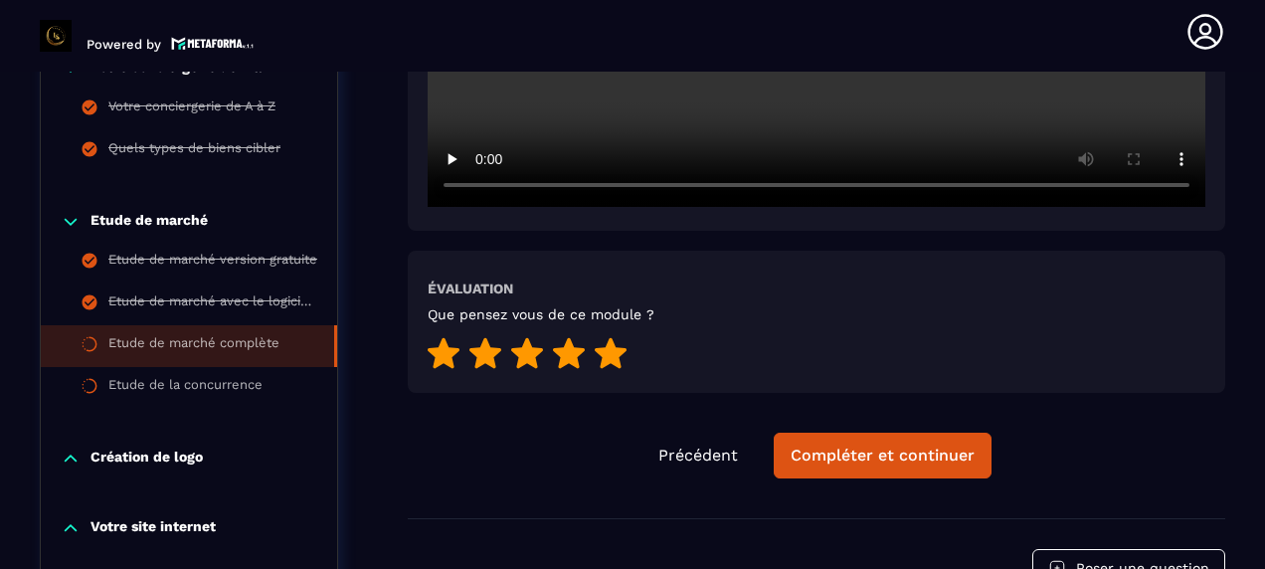
click at [621, 354] on icon at bounding box center [611, 353] width 32 height 32
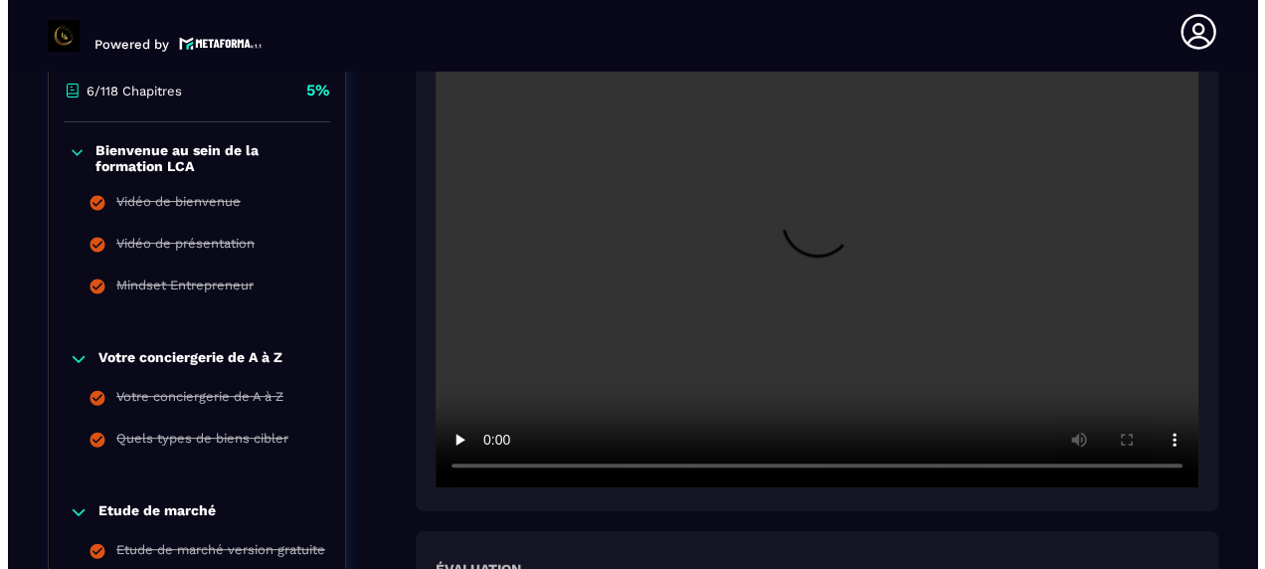
scroll to position [704, 0]
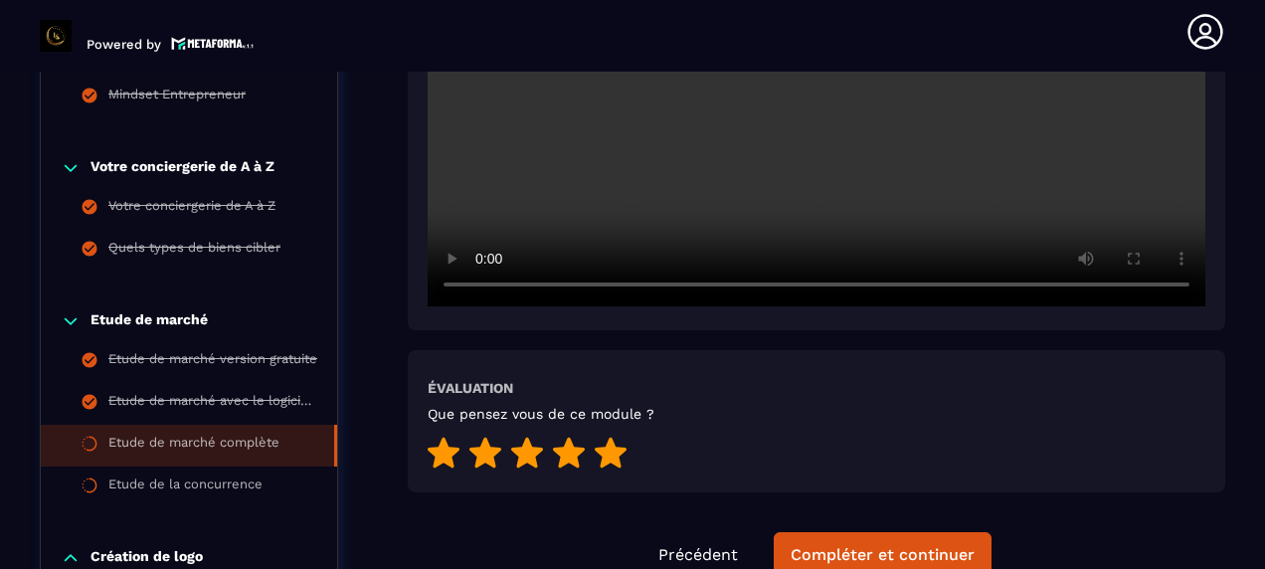
click at [777, 43] on header "Powered by [PERSON_NAME] [EMAIL_ADDRESS][DOMAIN_NAME] Formations Questions Comm…" at bounding box center [632, 32] width 1265 height 80
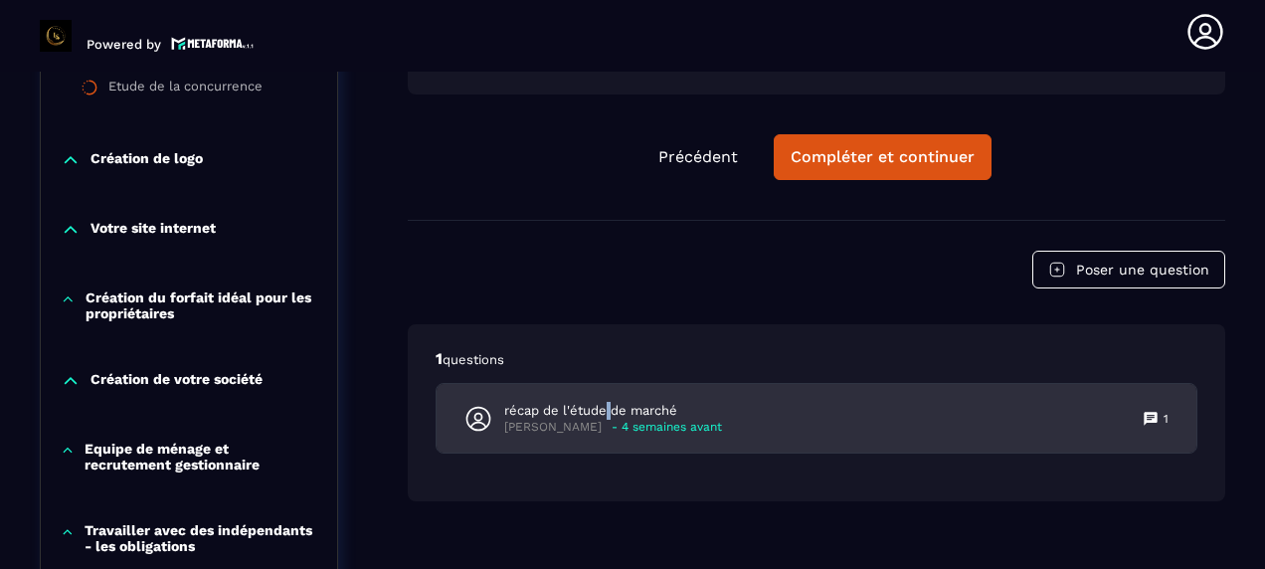
click at [612, 399] on div "récap de l'étude de marché [PERSON_NAME] - 4 semaines avant 1" at bounding box center [816, 418] width 760 height 69
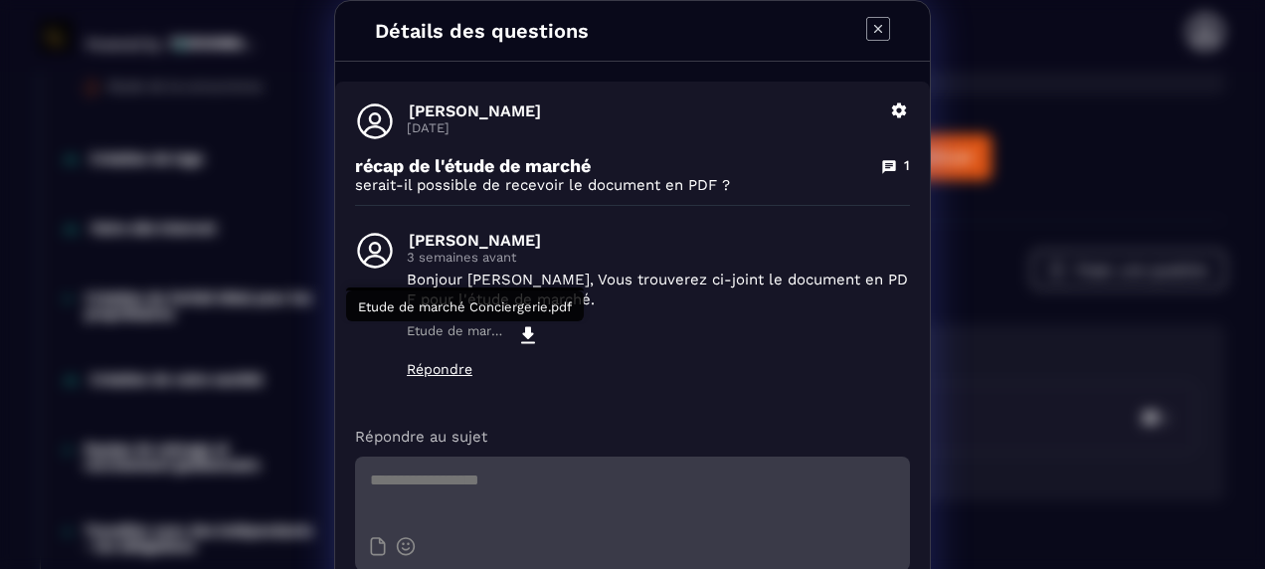
click at [521, 331] on icon "Modal window" at bounding box center [528, 335] width 14 height 17
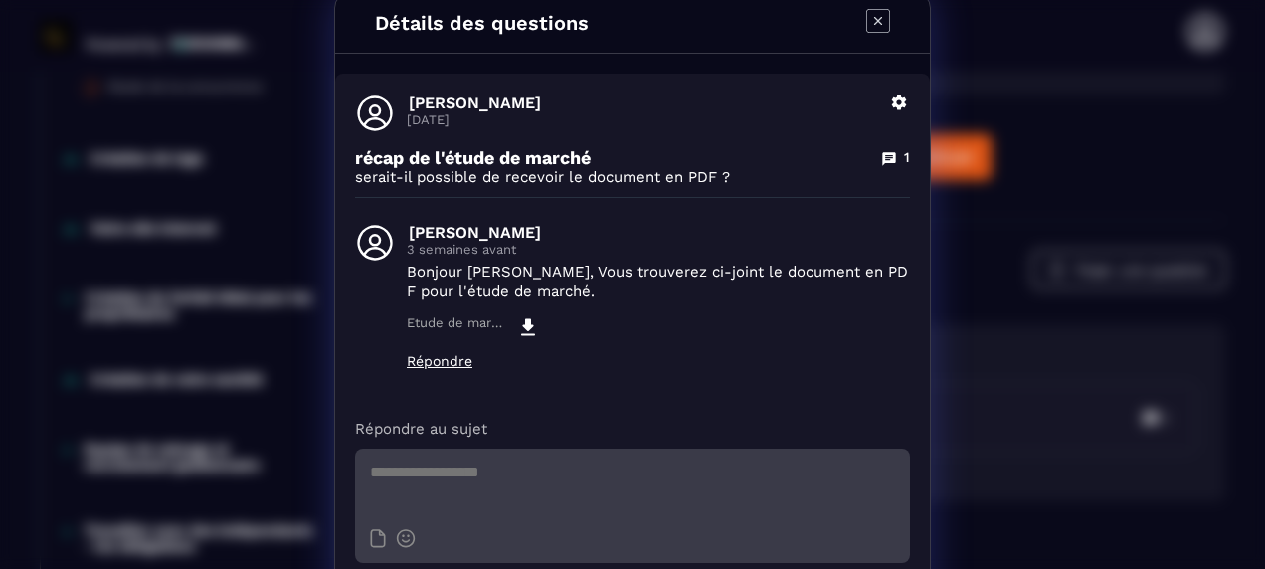
scroll to position [0, 0]
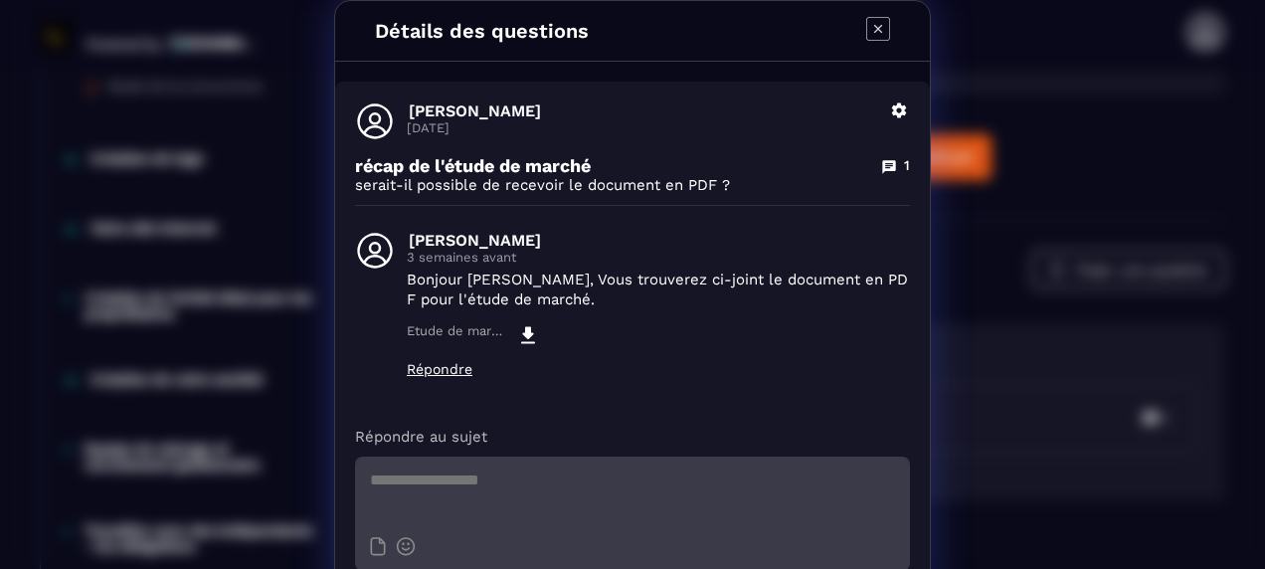
click at [874, 25] on icon "Modal window" at bounding box center [878, 29] width 8 height 8
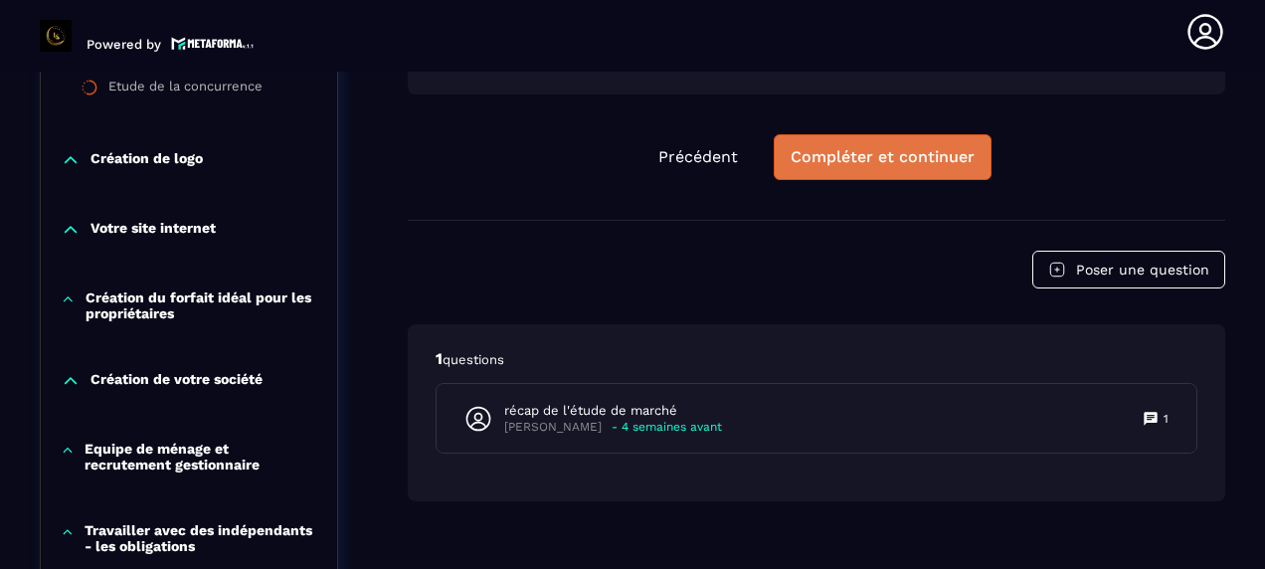
click at [900, 151] on div "Compléter et continuer" at bounding box center [882, 157] width 184 height 20
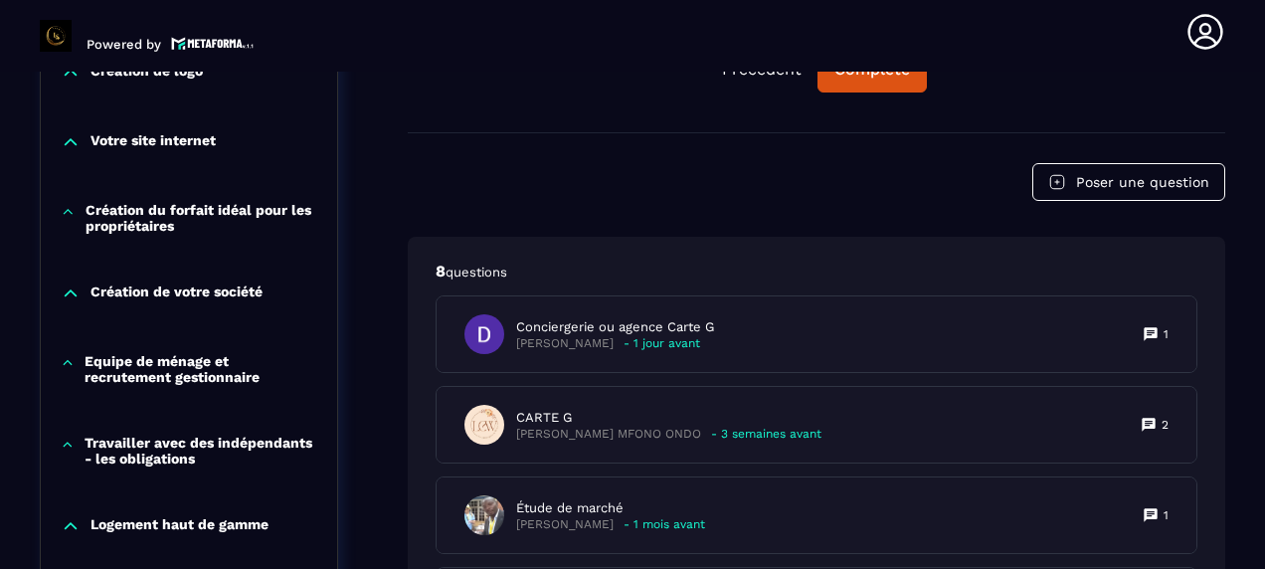
scroll to position [1201, 0]
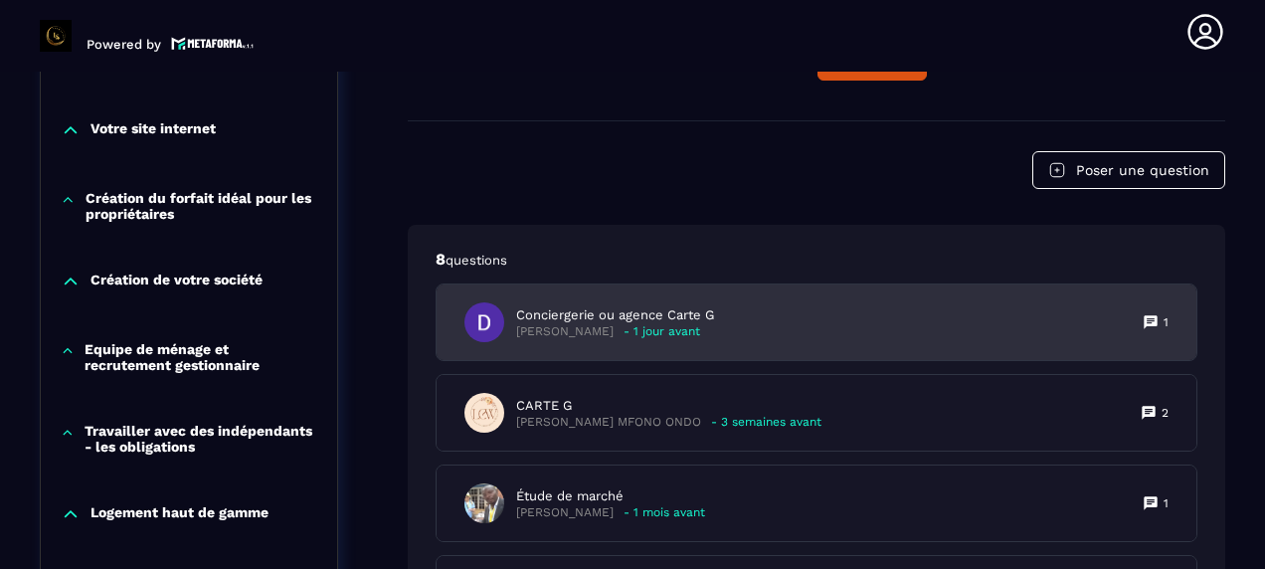
click at [836, 309] on div "Conciergerie ou agence Carte G [PERSON_NAME] - 1 jour avant 1" at bounding box center [816, 322] width 760 height 76
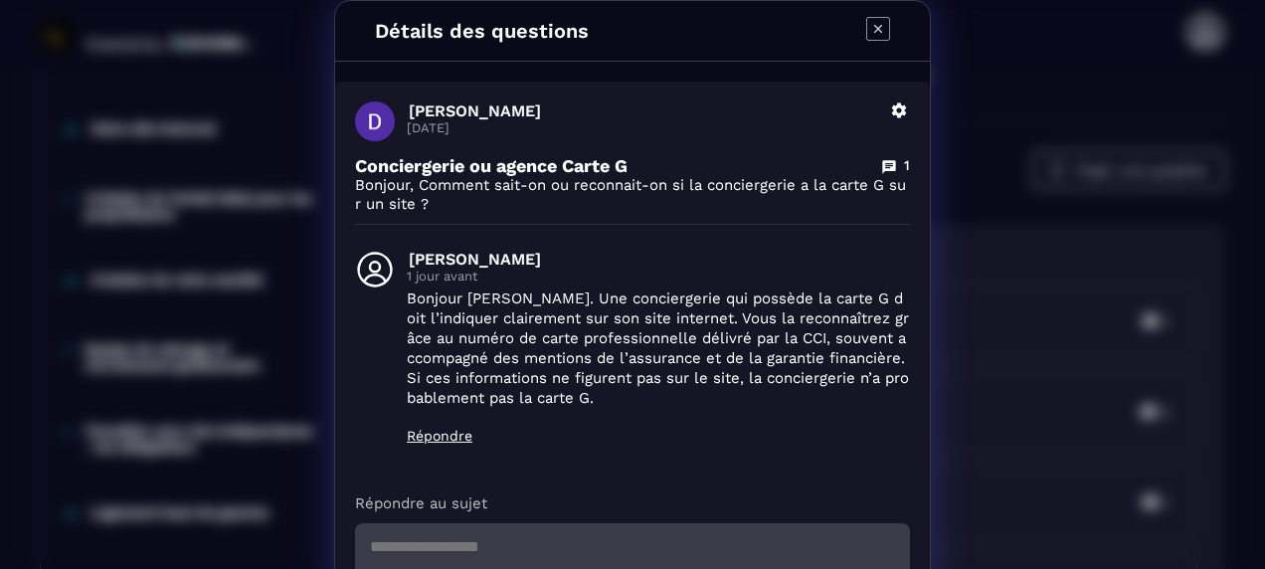
click at [872, 21] on icon "Modal window" at bounding box center [878, 29] width 24 height 24
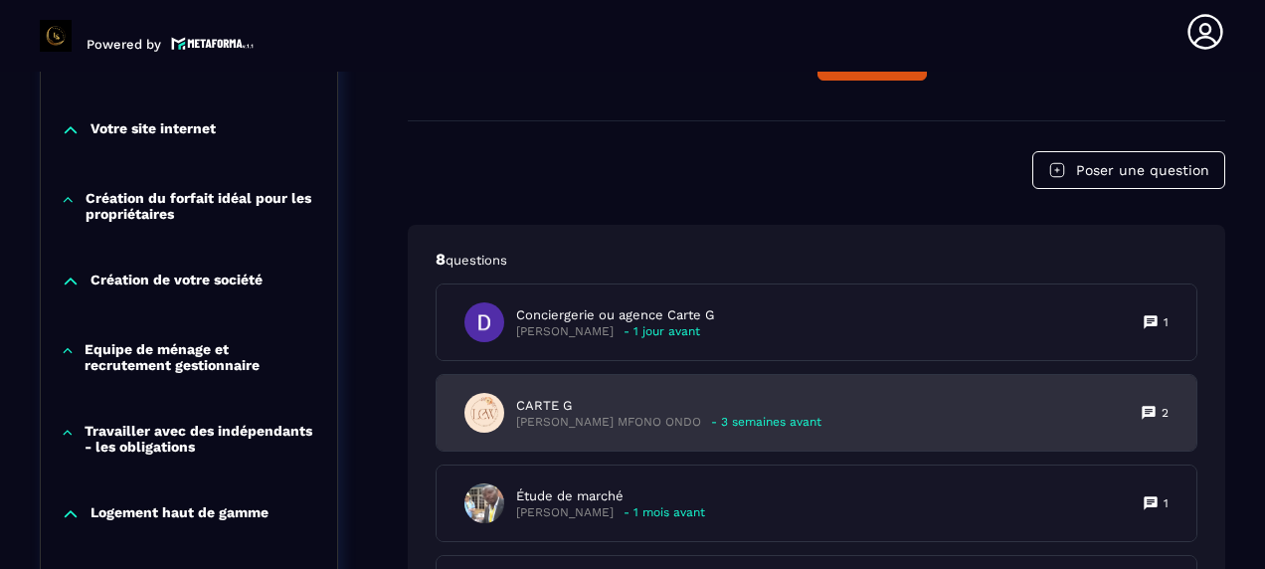
click at [782, 425] on div "CARTE G [PERSON_NAME] MFONO ONDO - 3 semaines avant 2" at bounding box center [816, 413] width 760 height 76
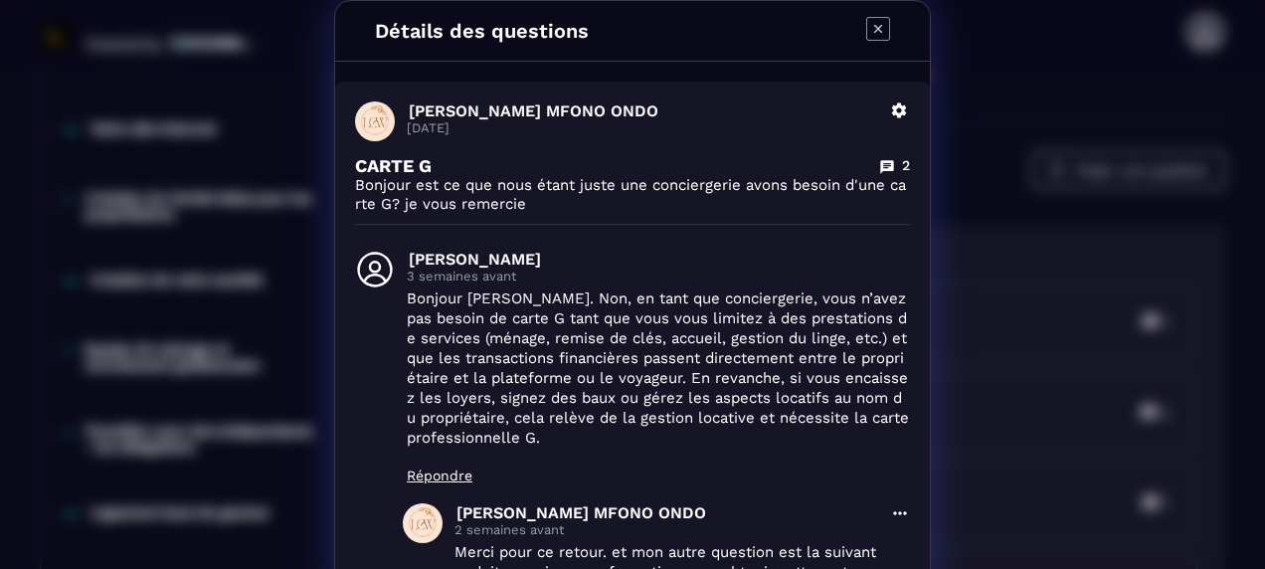
drag, startPoint x: 874, startPoint y: 22, endPoint x: 873, endPoint y: 42, distance: 19.9
click at [873, 24] on icon "Modal window" at bounding box center [878, 29] width 24 height 24
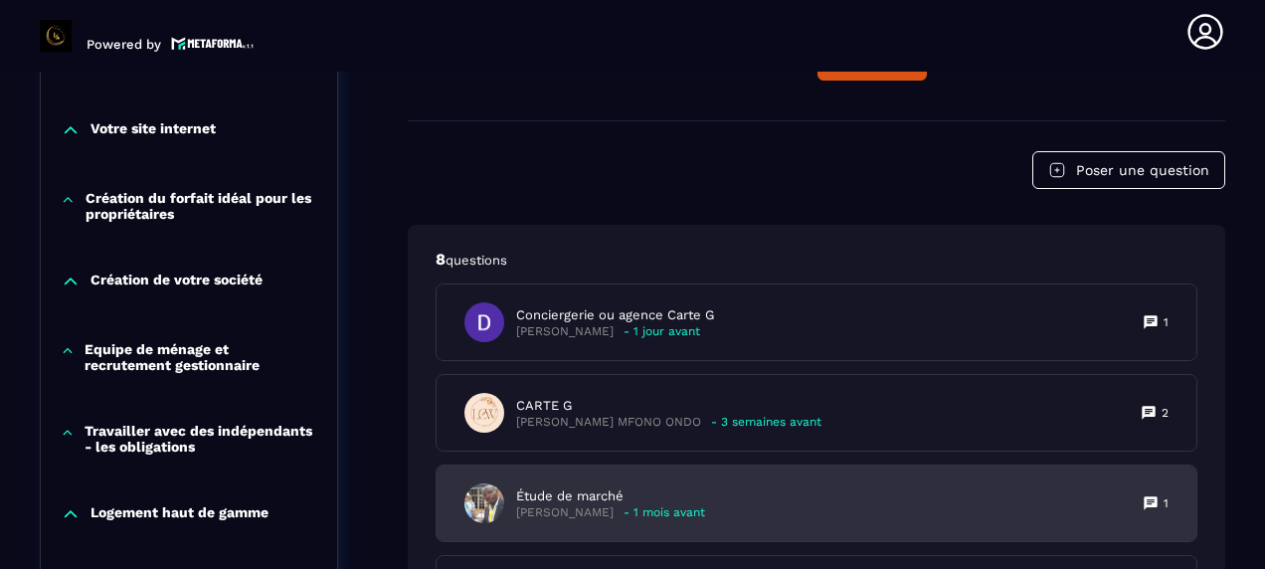
click at [785, 487] on div "Étude de marché [PERSON_NAME] - 1 mois avant 1" at bounding box center [816, 503] width 760 height 76
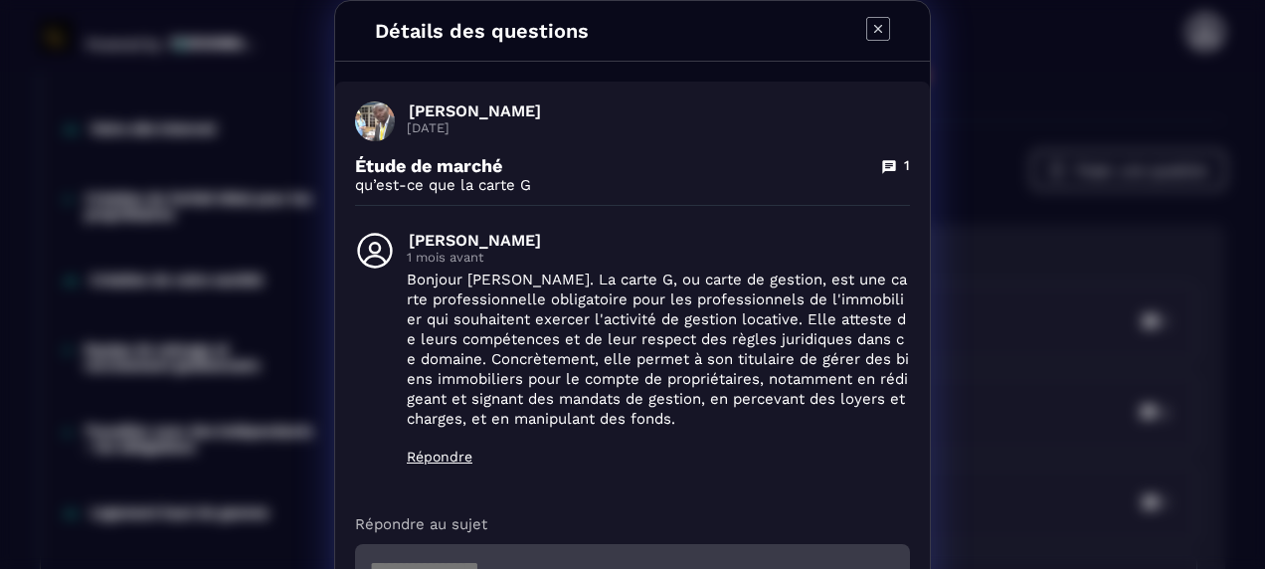
click at [874, 26] on icon "Modal window" at bounding box center [878, 29] width 8 height 8
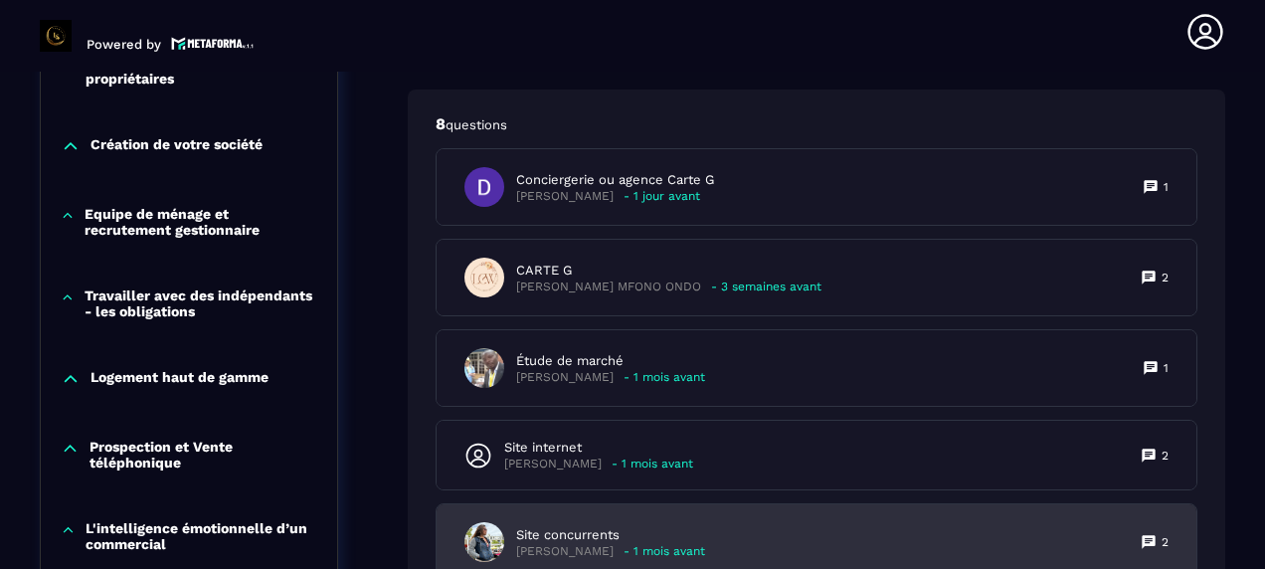
scroll to position [1599, 0]
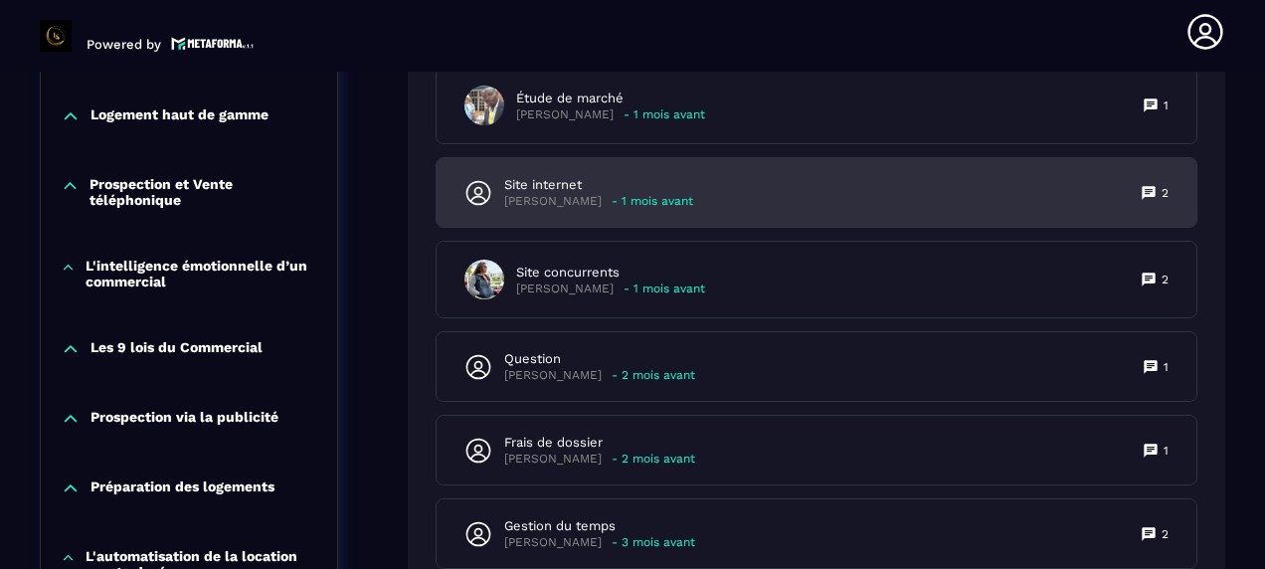
click at [887, 177] on div "Site internet Claire - 1 mois avant 2" at bounding box center [816, 192] width 760 height 69
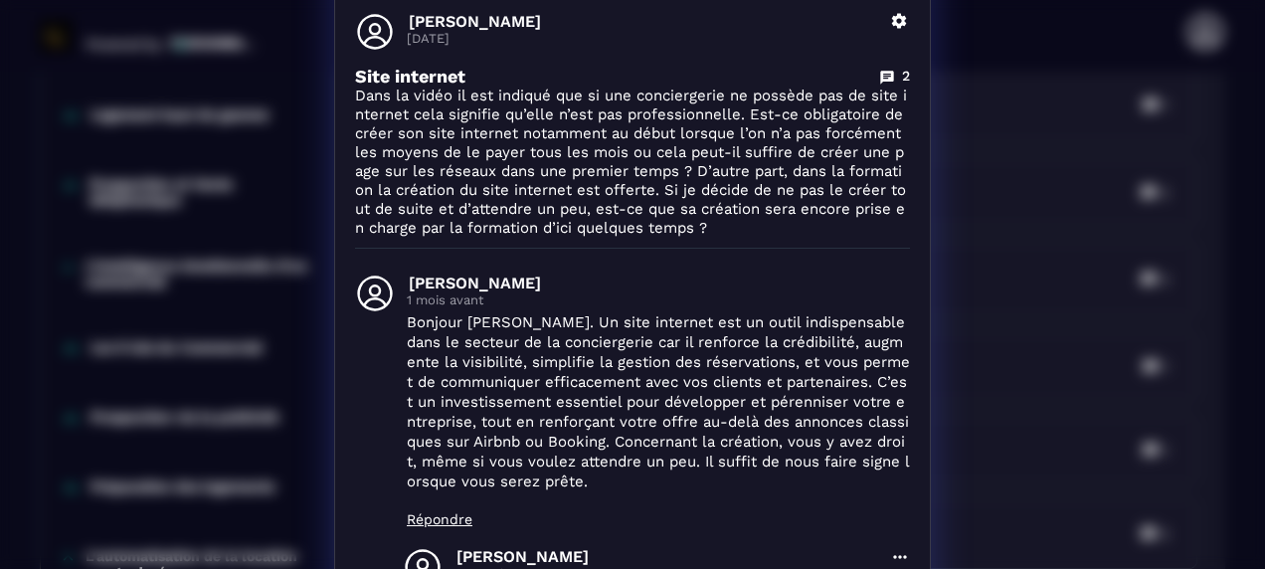
scroll to position [0, 0]
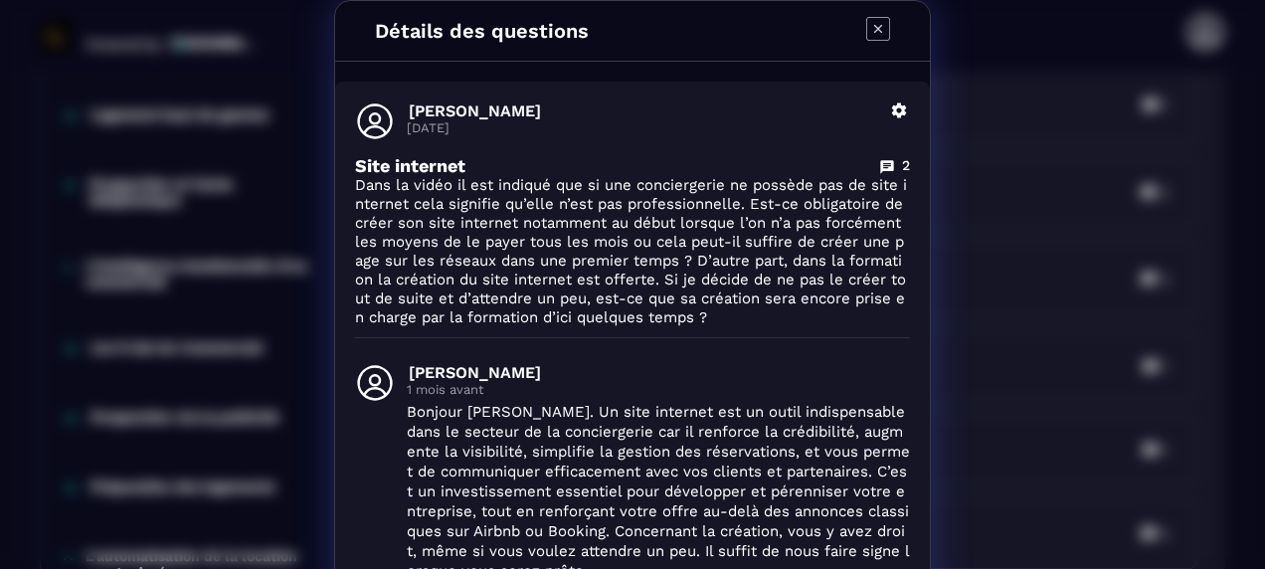
click at [873, 23] on icon "Modal window" at bounding box center [878, 29] width 24 height 24
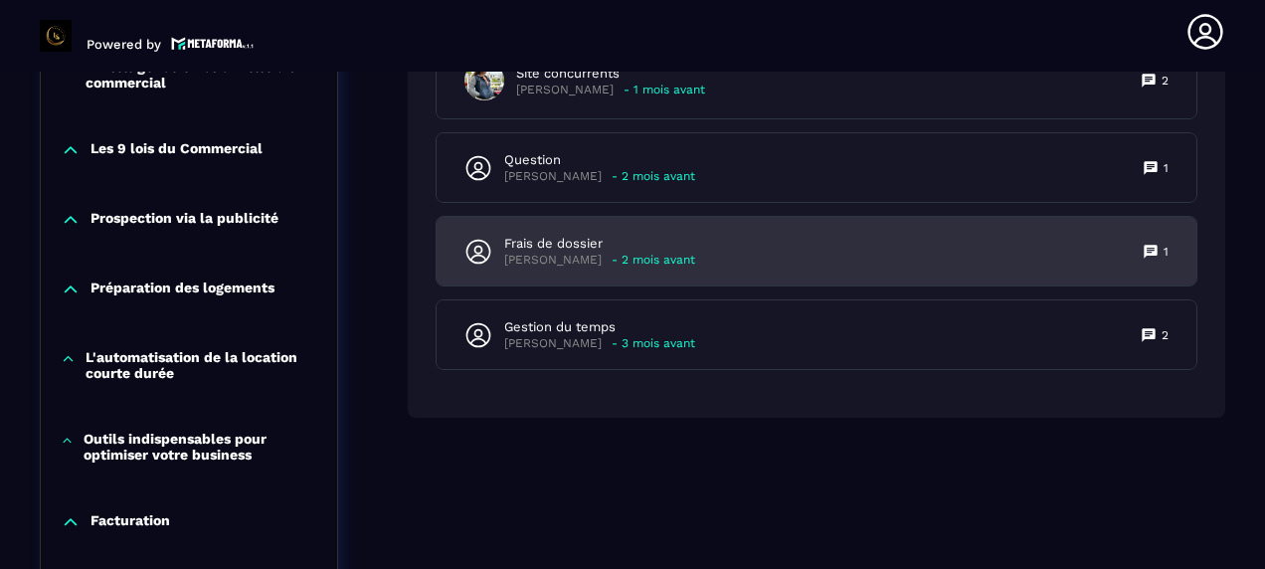
scroll to position [1698, 0]
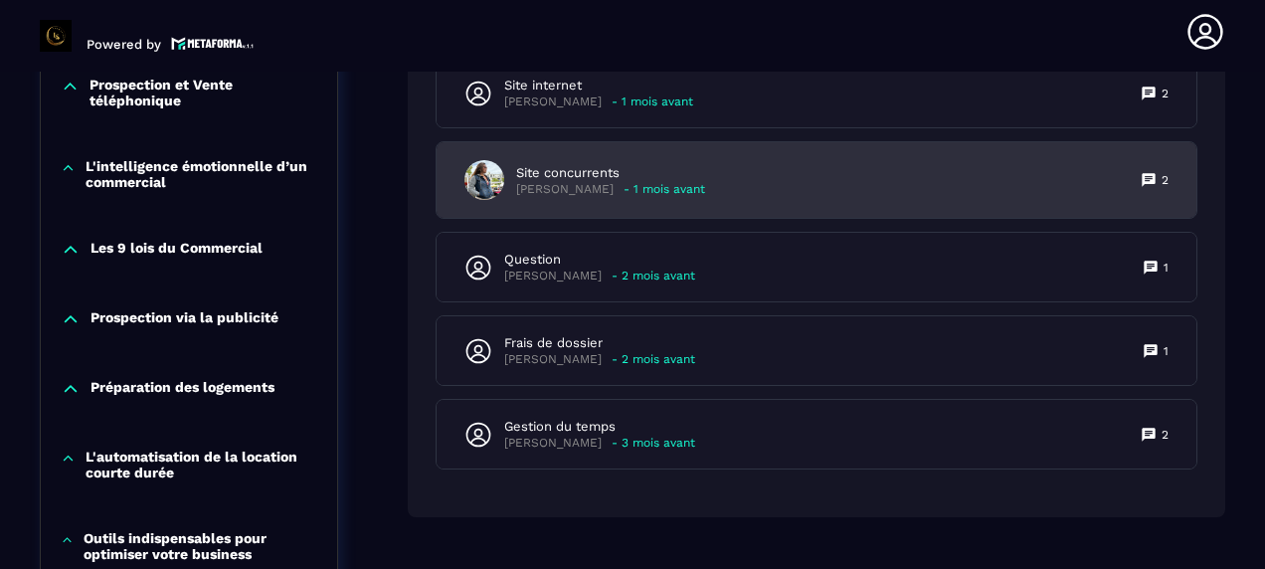
click at [816, 180] on div "Site concurrents [PERSON_NAME] - 1 mois avant 2" at bounding box center [816, 180] width 760 height 76
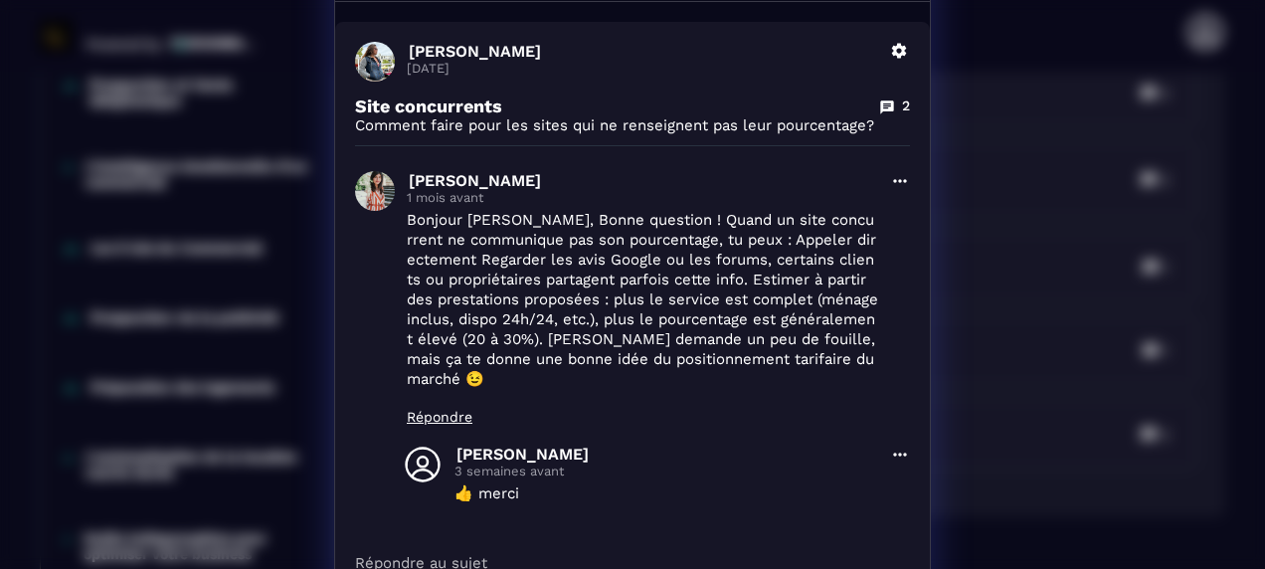
scroll to position [0, 0]
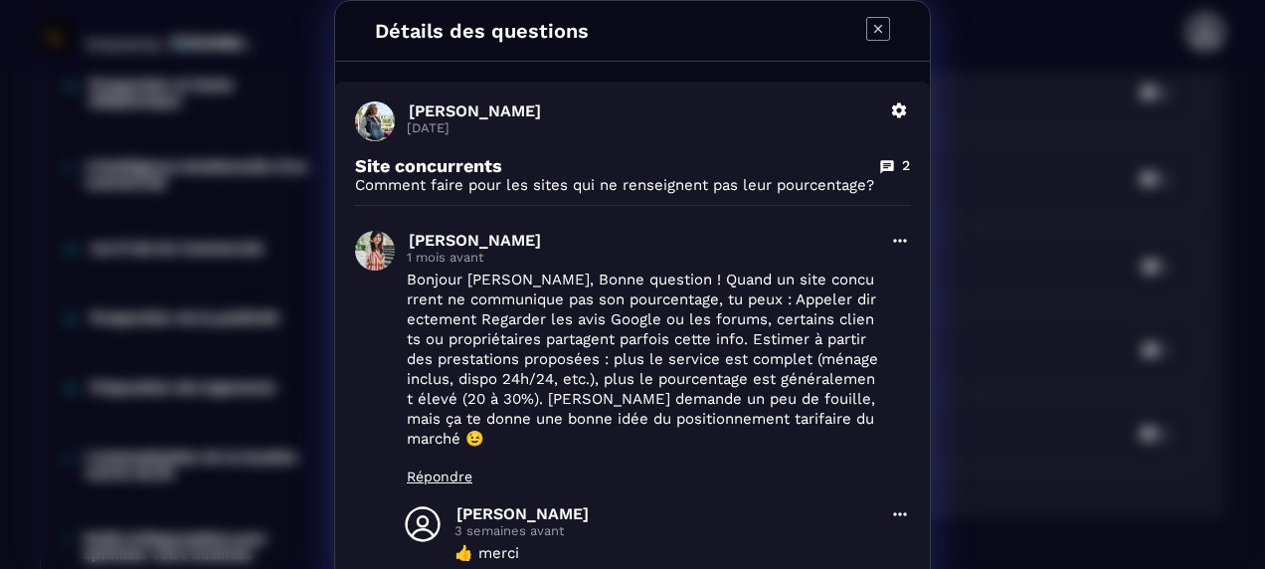
drag, startPoint x: 875, startPoint y: 27, endPoint x: 875, endPoint y: 41, distance: 13.9
click at [875, 33] on icon "Modal window" at bounding box center [878, 29] width 24 height 24
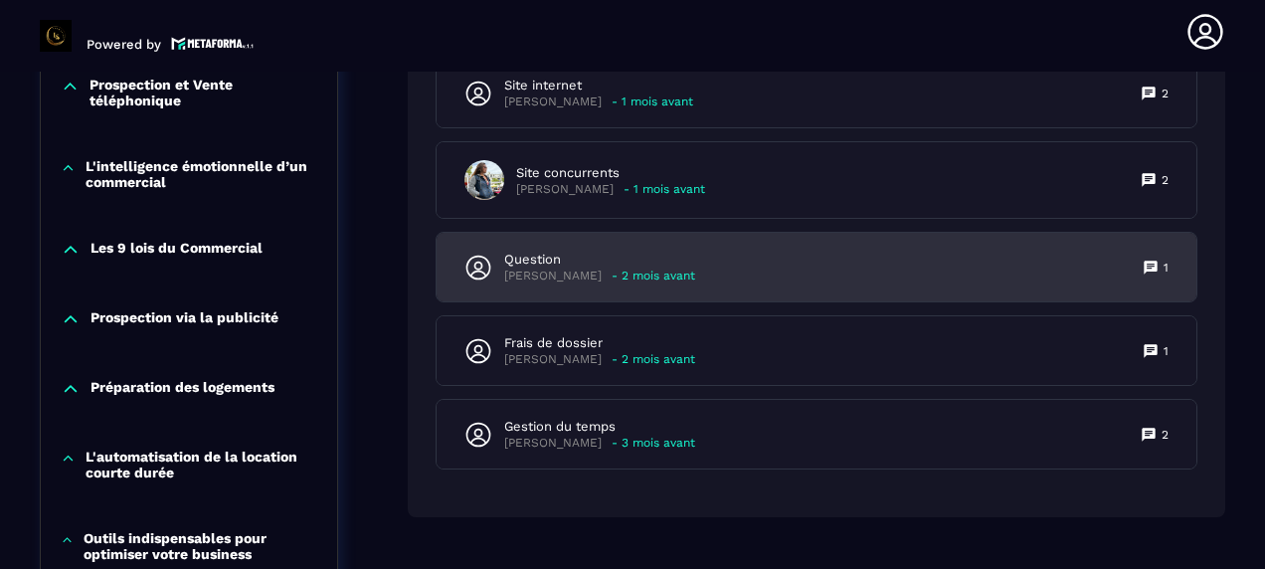
click at [773, 284] on div "Question [PERSON_NAME] - 2 mois avant 1" at bounding box center [816, 267] width 760 height 69
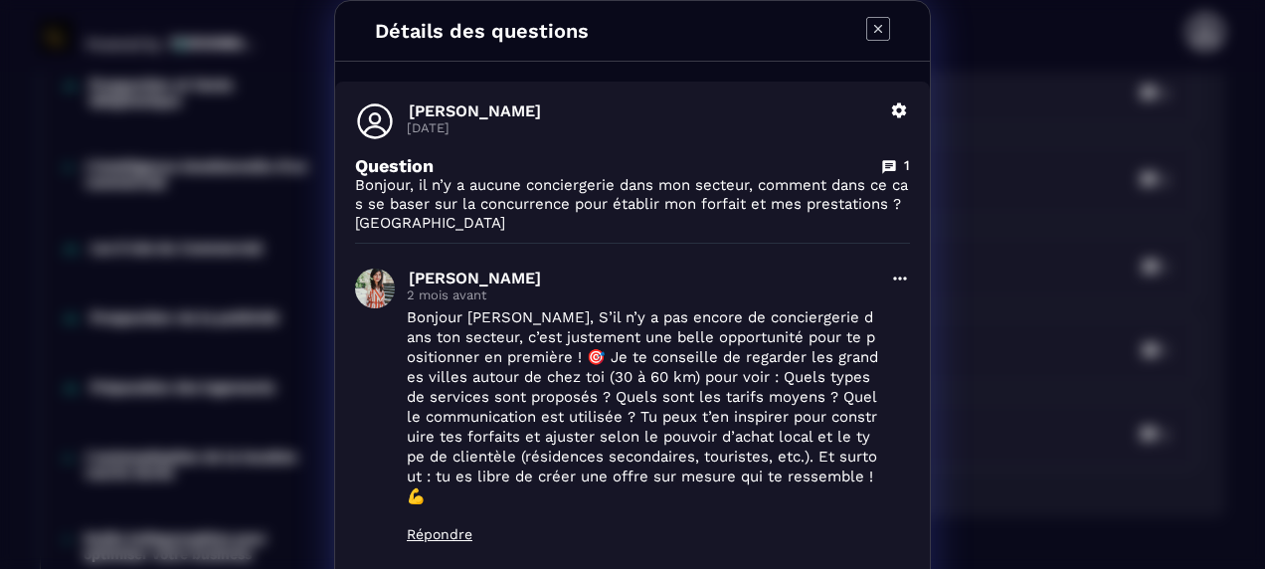
click at [875, 20] on icon "Modal window" at bounding box center [878, 29] width 24 height 24
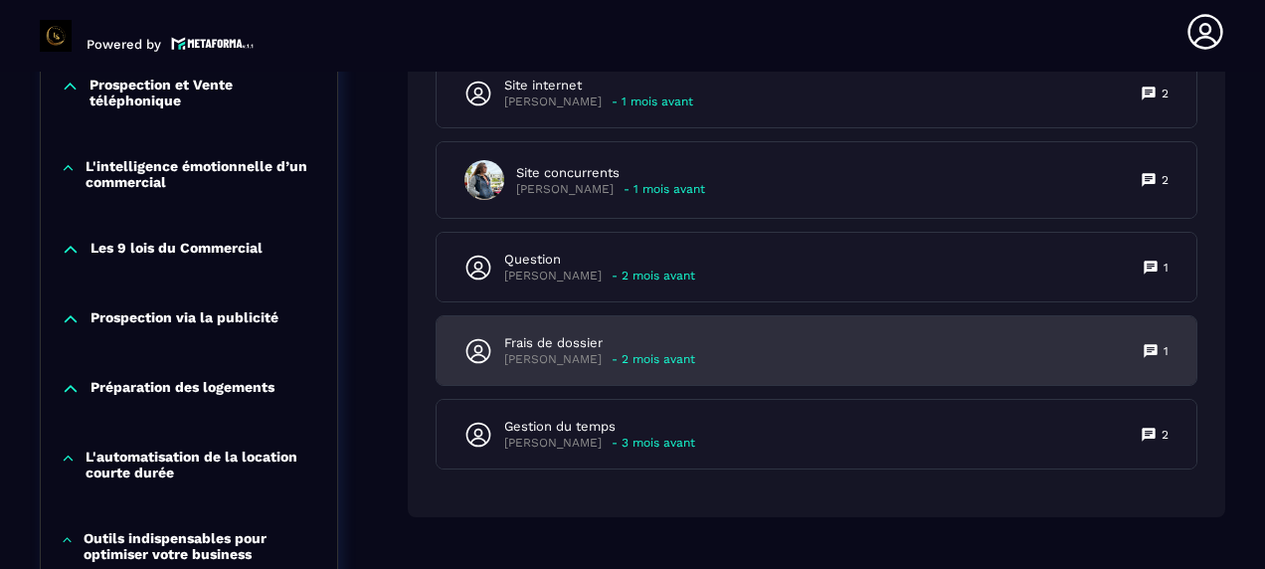
click at [581, 353] on p "[PERSON_NAME]" at bounding box center [552, 359] width 97 height 15
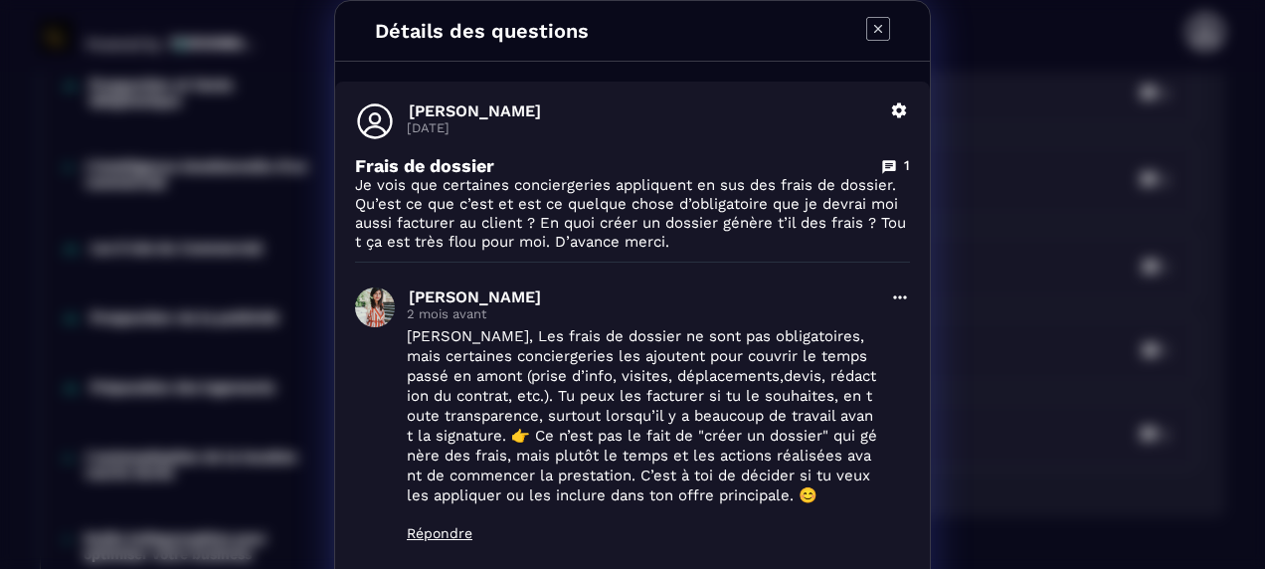
click at [874, 19] on icon "Modal window" at bounding box center [878, 29] width 24 height 24
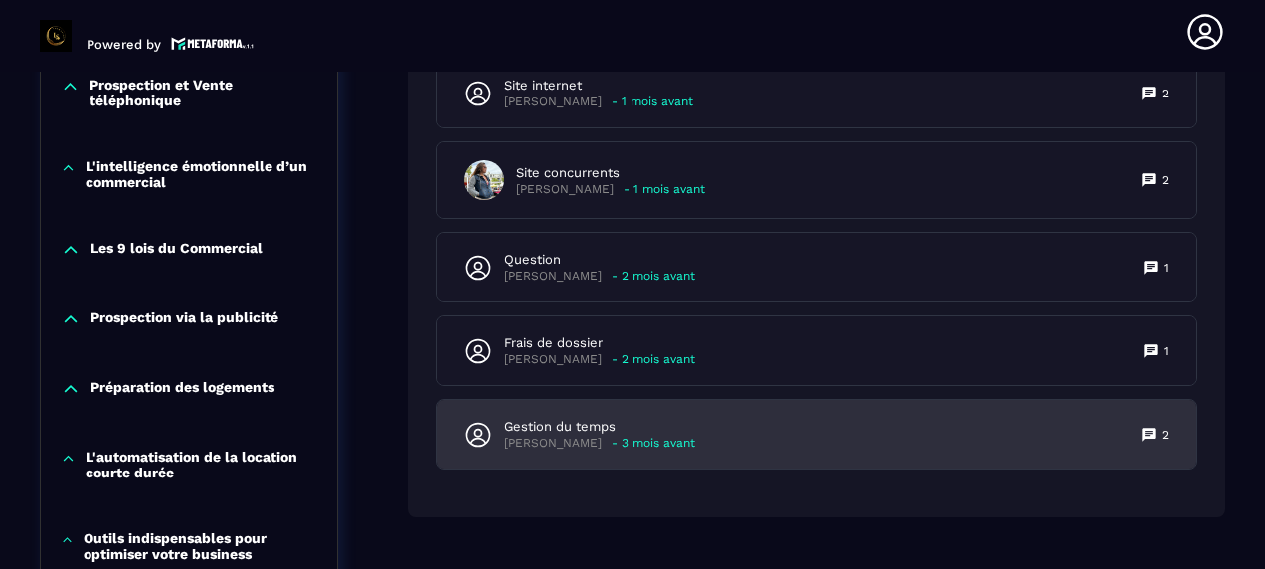
click at [605, 430] on p "Gestion du temps" at bounding box center [599, 427] width 191 height 18
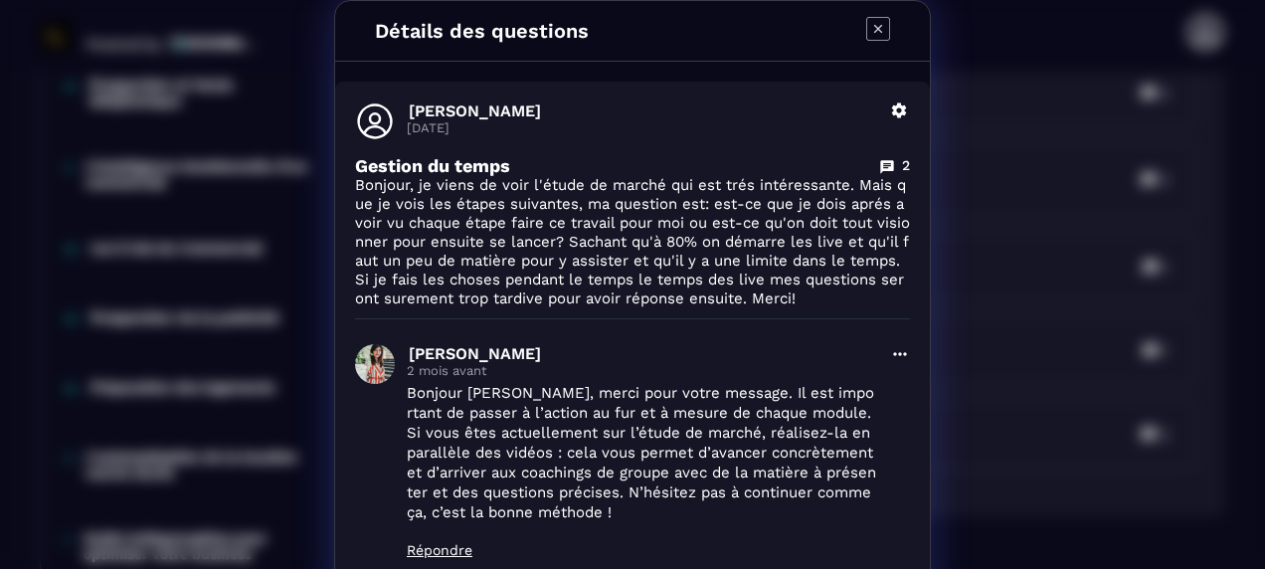
click at [879, 28] on icon "Modal window" at bounding box center [878, 29] width 24 height 24
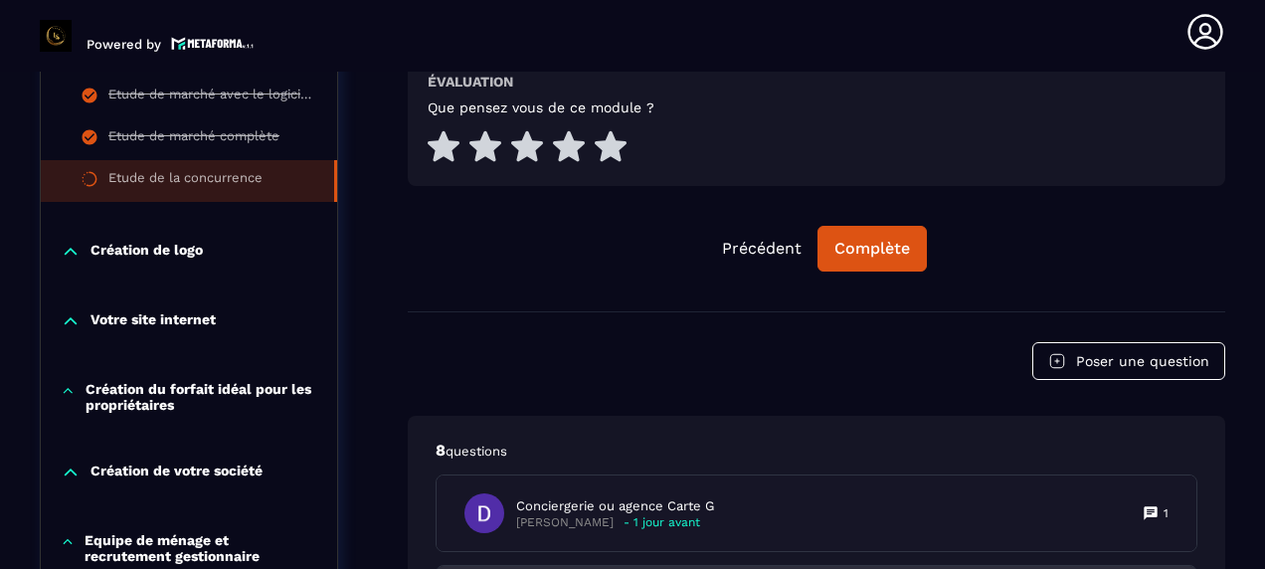
scroll to position [1009, 0]
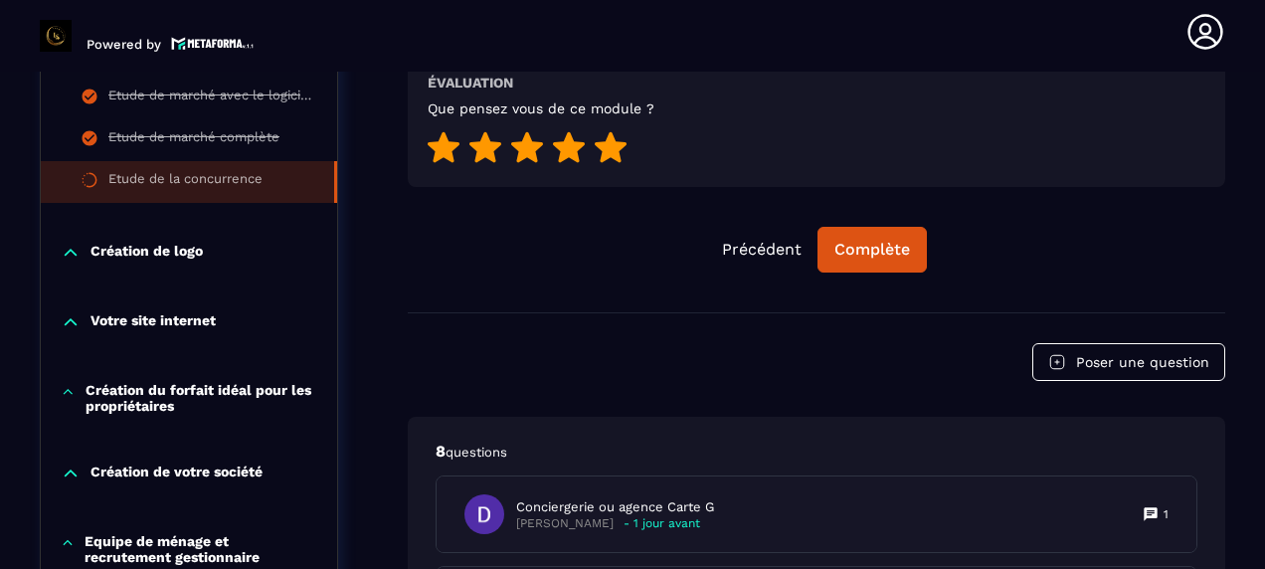
drag, startPoint x: 607, startPoint y: 144, endPoint x: 649, endPoint y: 179, distance: 54.4
click at [612, 149] on icon at bounding box center [611, 147] width 32 height 31
click at [912, 251] on button "Complète" at bounding box center [871, 250] width 109 height 46
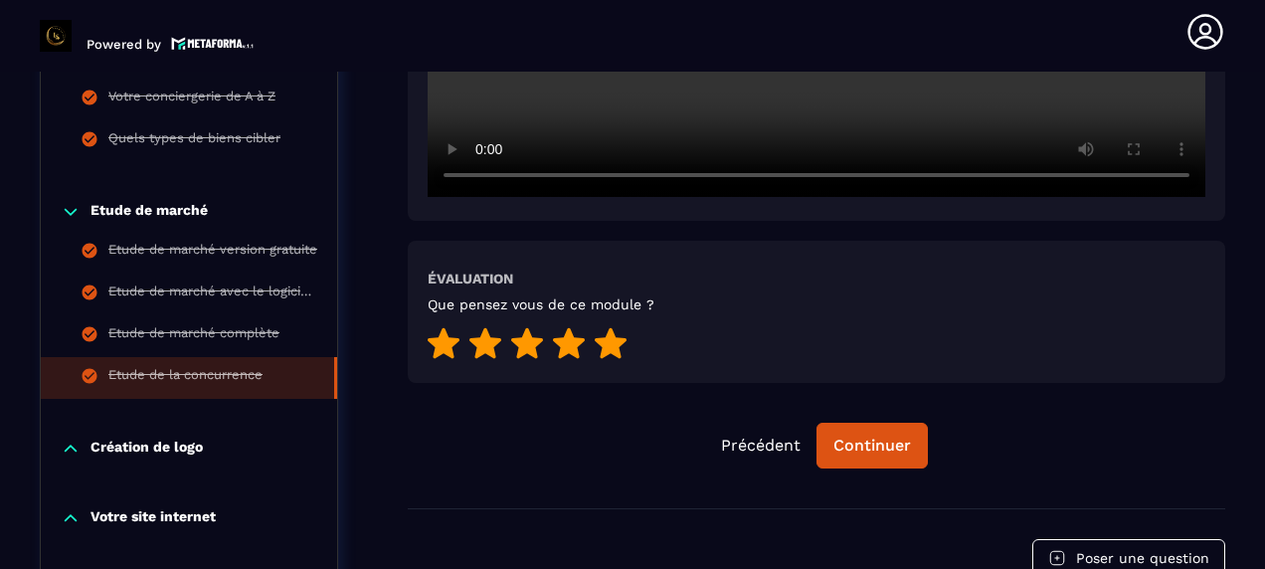
scroll to position [810, 0]
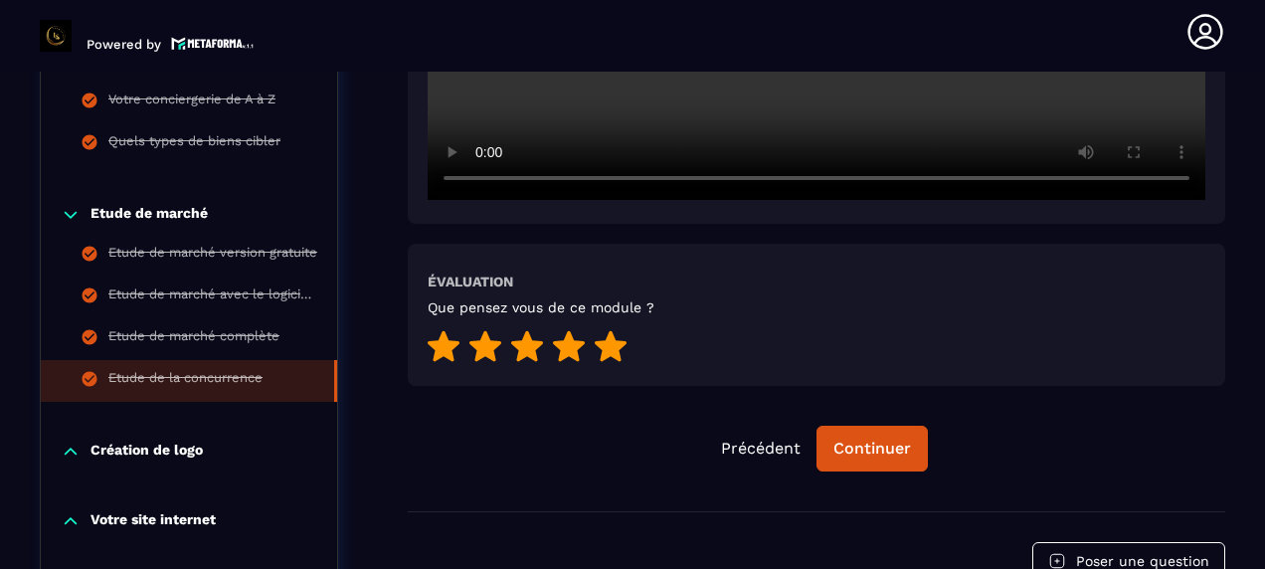
click at [154, 449] on p "Création de logo" at bounding box center [146, 451] width 112 height 20
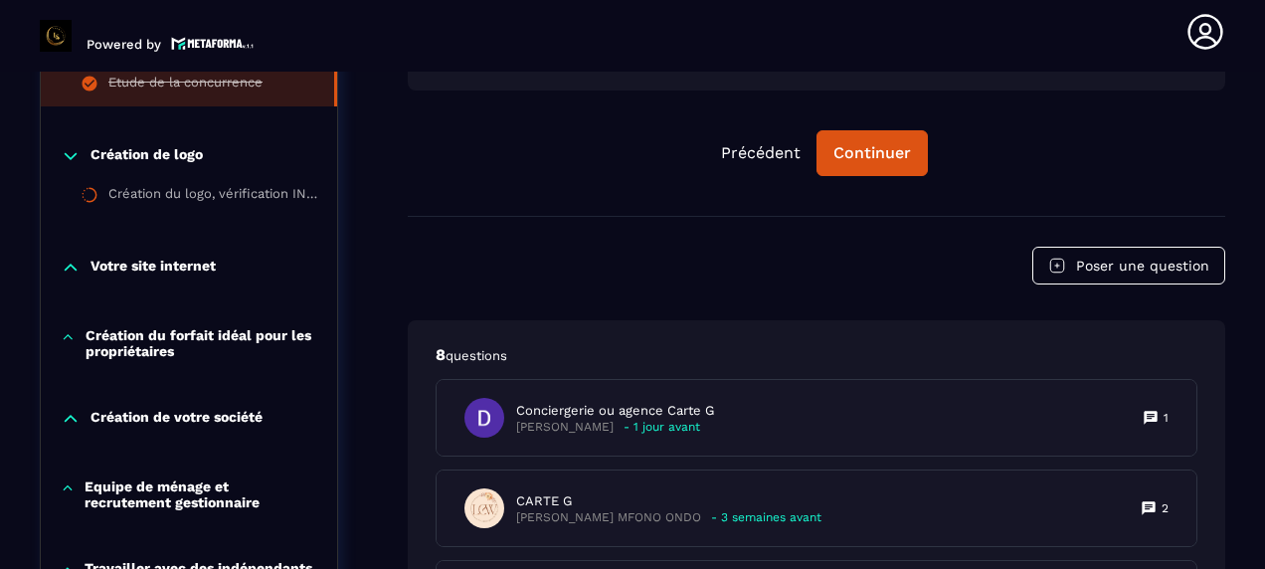
scroll to position [1109, 0]
